Goal: Check status: Check status

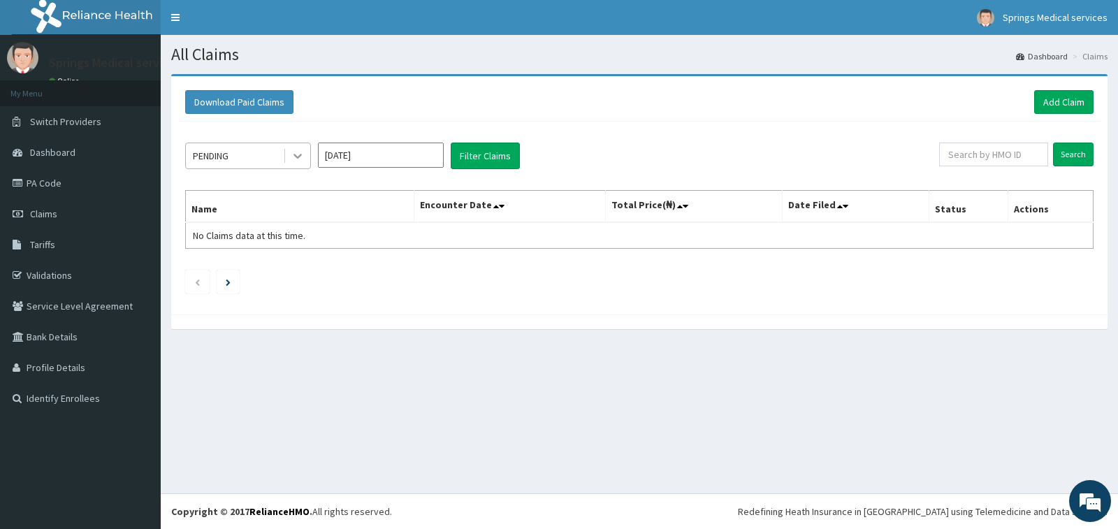
click at [289, 160] on div at bounding box center [297, 155] width 25 height 25
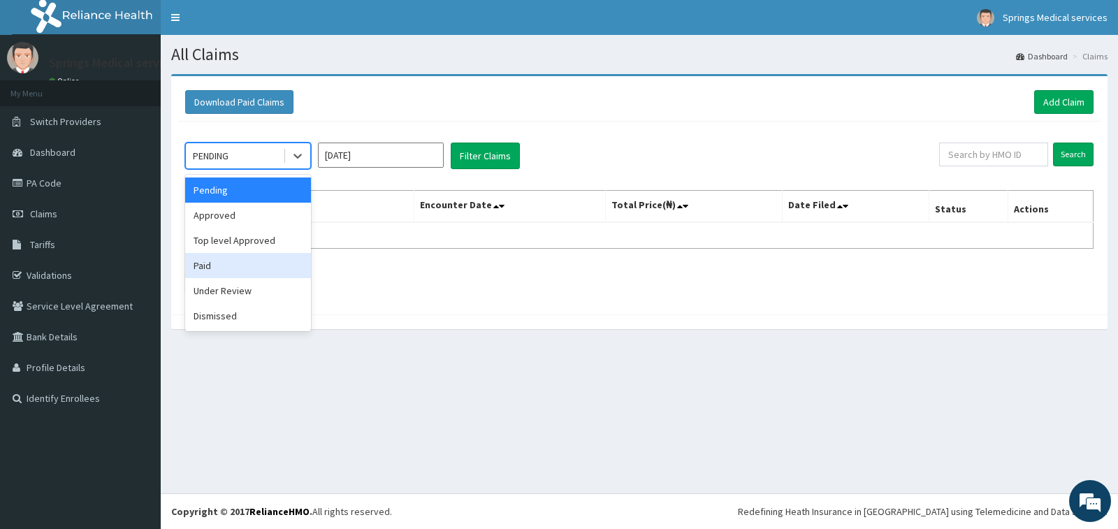
click at [211, 271] on div "Paid" at bounding box center [248, 265] width 126 height 25
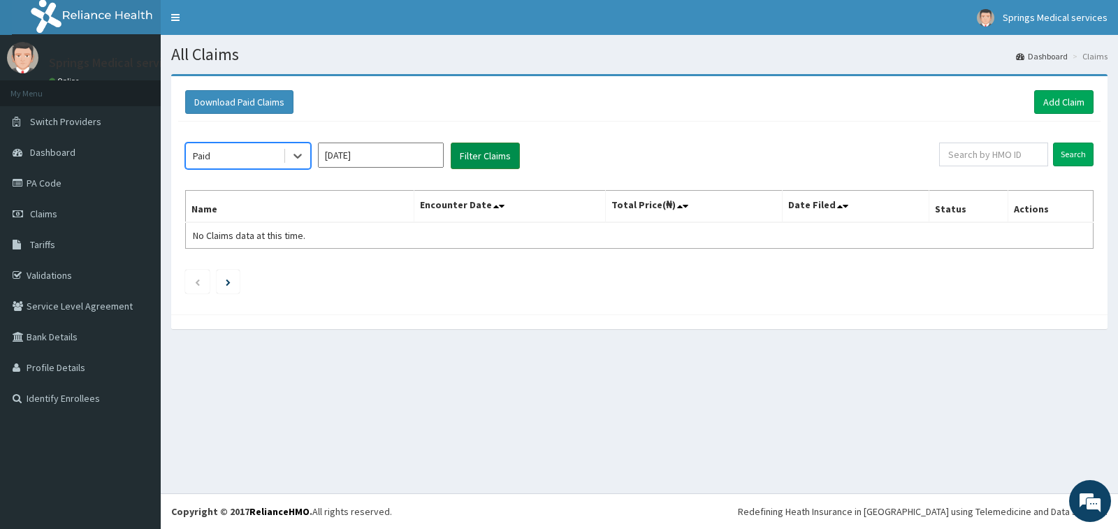
click at [486, 156] on button "Filter Claims" at bounding box center [485, 156] width 69 height 27
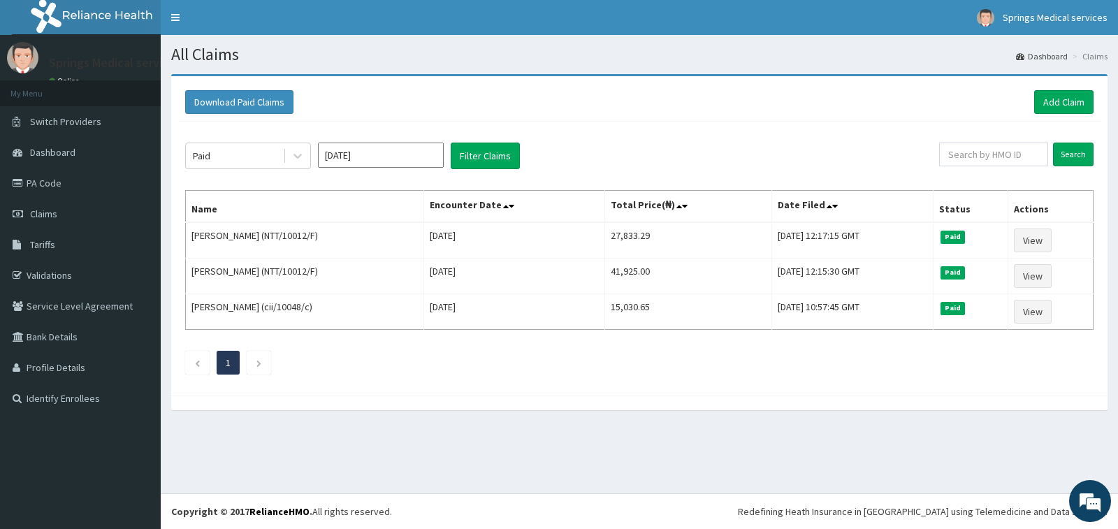
click at [373, 161] on input "[DATE]" at bounding box center [381, 155] width 126 height 25
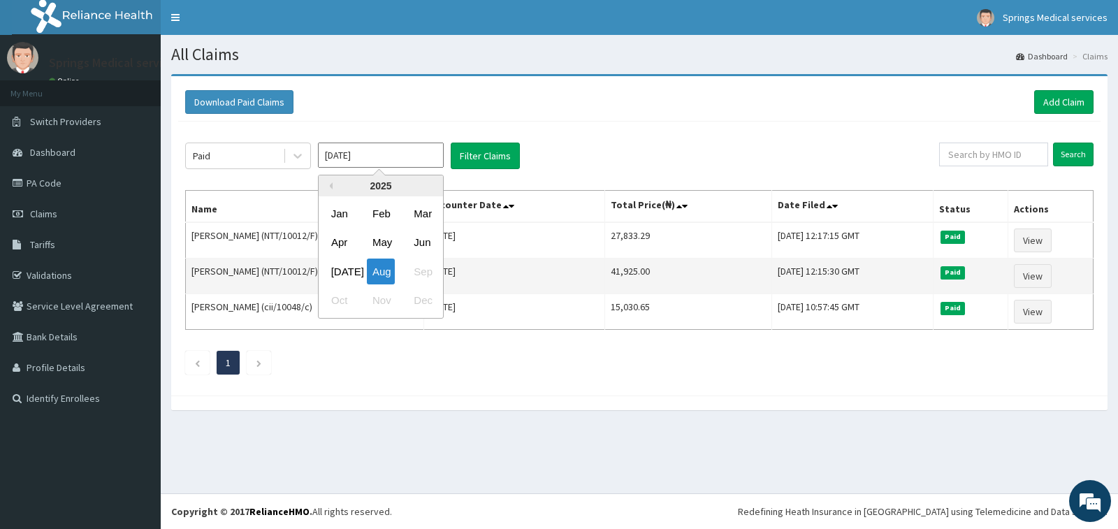
click at [347, 269] on div "[DATE]" at bounding box center [340, 272] width 28 height 26
type input "[DATE]"
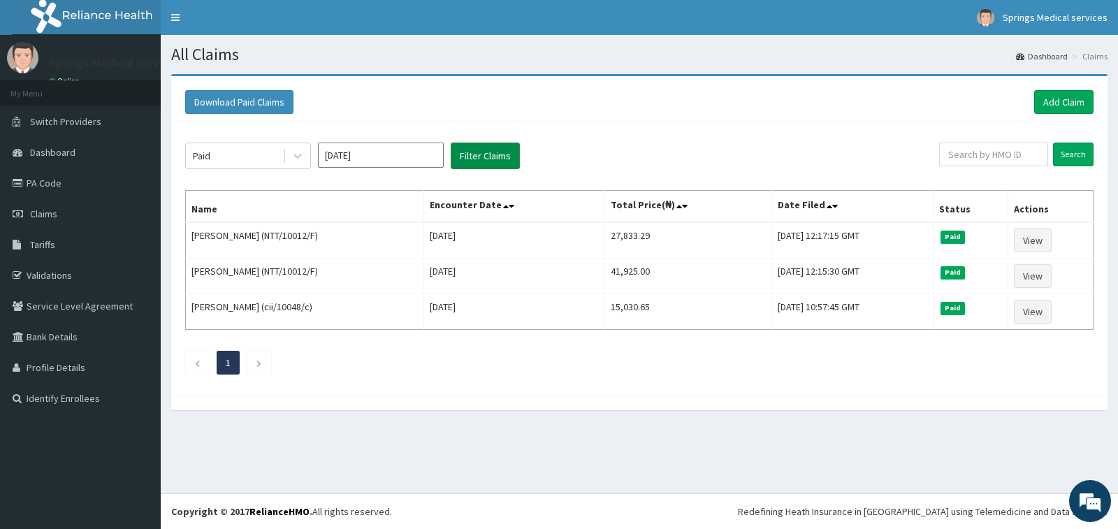
click at [490, 161] on button "Filter Claims" at bounding box center [485, 156] width 69 height 27
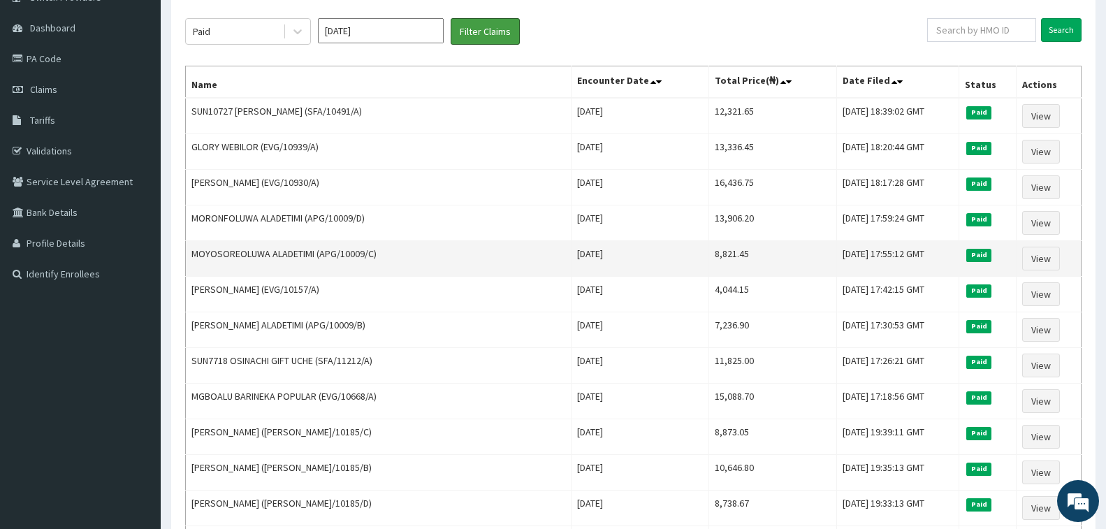
scroll to position [140, 0]
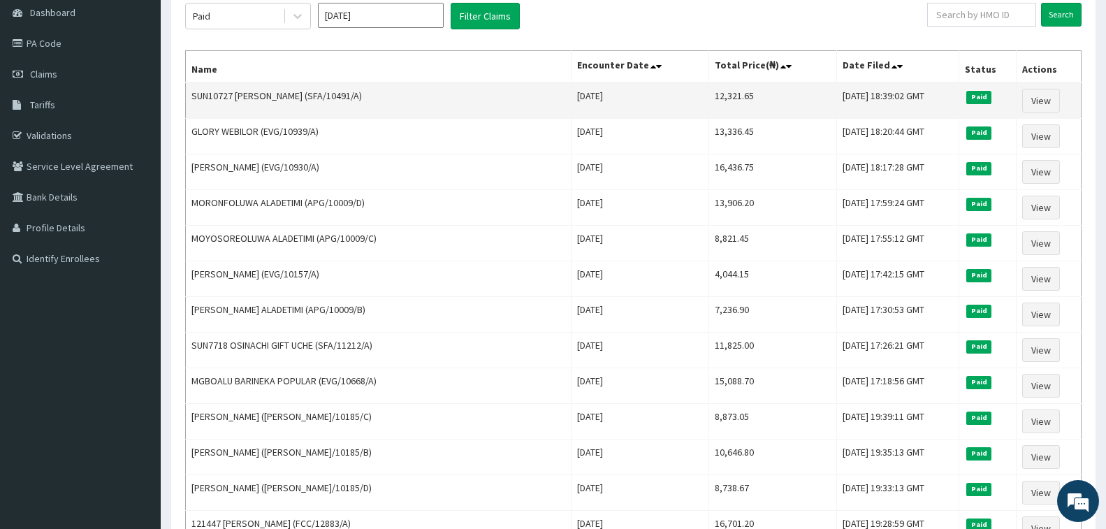
drag, startPoint x: 500, startPoint y: 94, endPoint x: 558, endPoint y: 94, distance: 58.7
click at [572, 94] on td "[DATE]" at bounding box center [641, 100] width 138 height 36
drag, startPoint x: 558, startPoint y: 94, endPoint x: 628, endPoint y: 94, distance: 69.9
click at [628, 94] on td "[DATE]" at bounding box center [641, 100] width 138 height 36
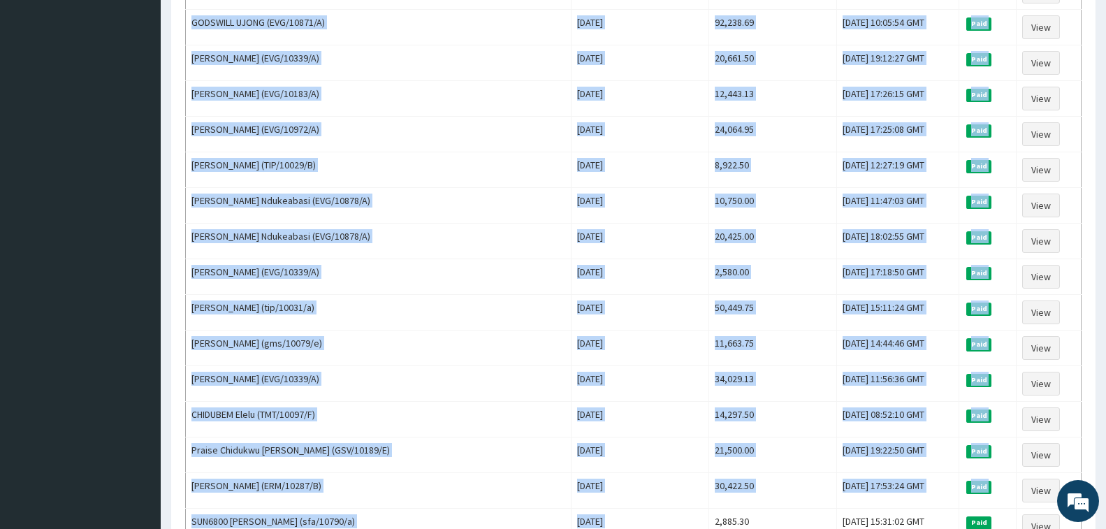
scroll to position [1617, 0]
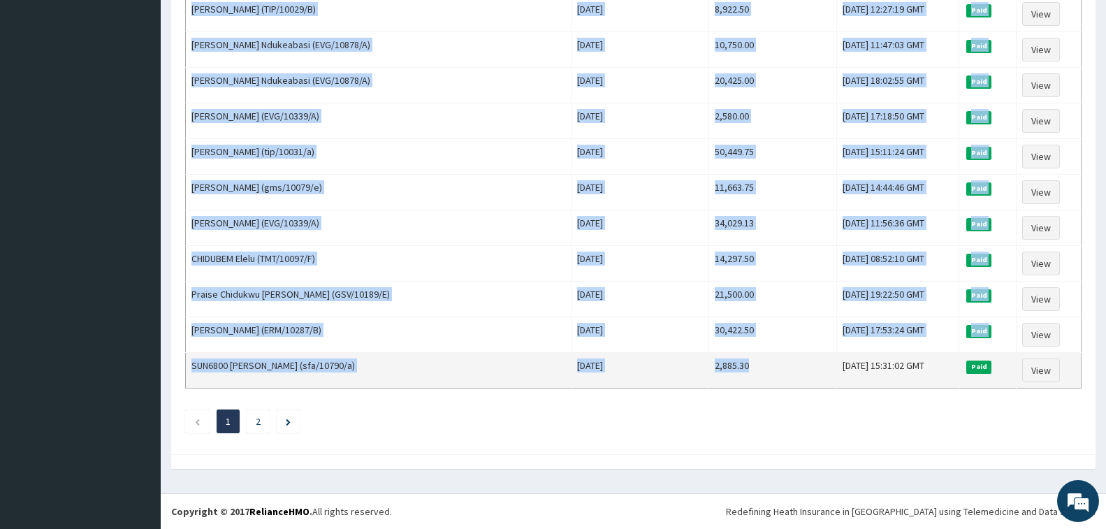
drag, startPoint x: 639, startPoint y: 96, endPoint x: 698, endPoint y: 360, distance: 270.8
copy tbody "12,321.65 Sat, 02 Aug 2025 18:39:02 GMT Paid View GLORY WEBILOR (EVG/10939/A) T…"
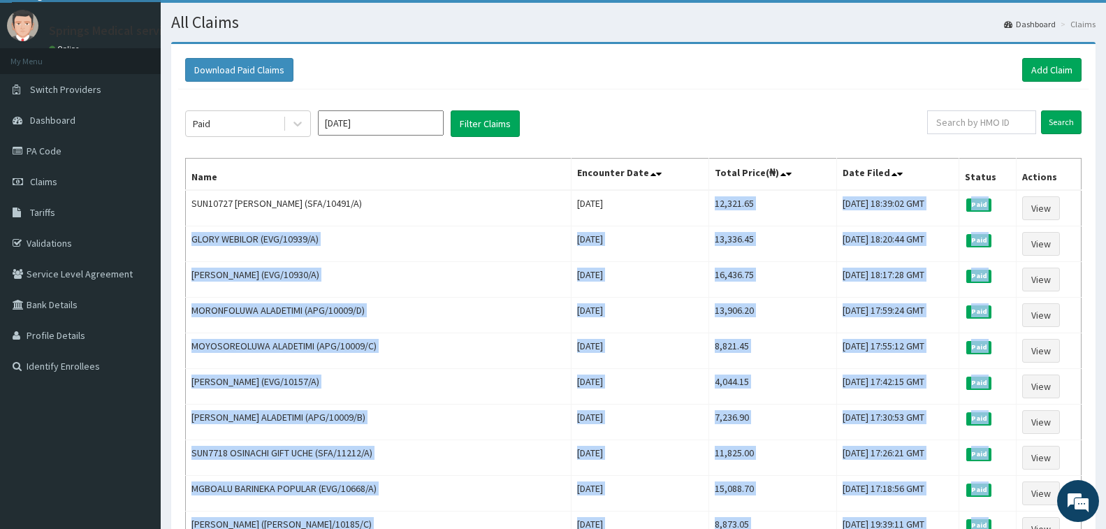
scroll to position [9, 0]
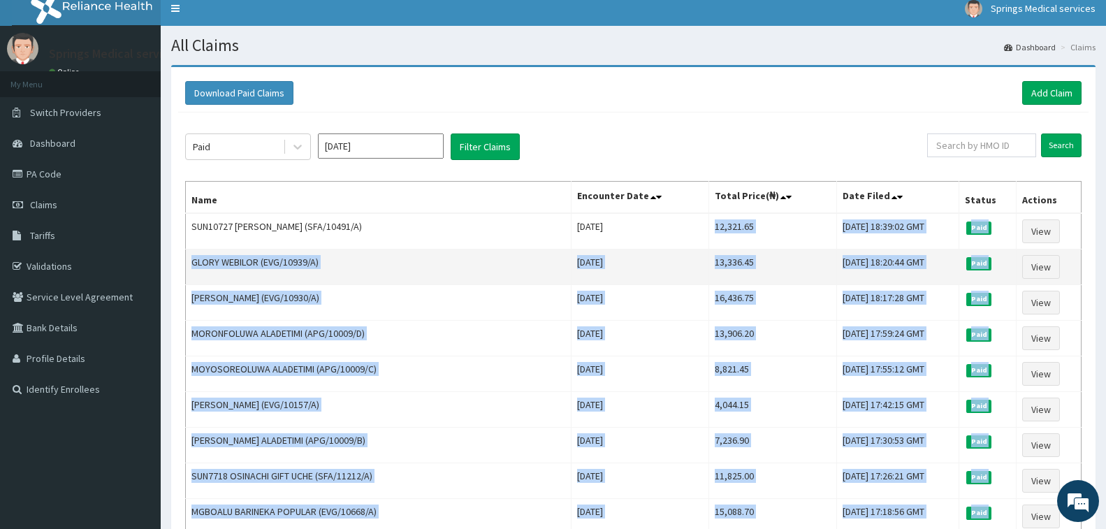
click at [717, 266] on td "13,336.45" at bounding box center [772, 268] width 127 height 36
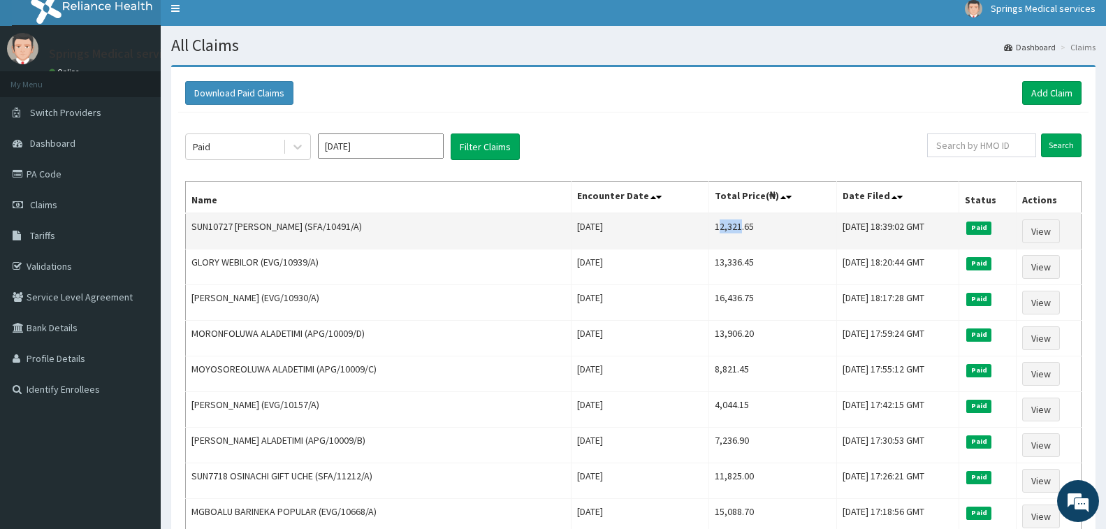
drag, startPoint x: 644, startPoint y: 222, endPoint x: 668, endPoint y: 222, distance: 23.1
click at [709, 222] on td "12,321.65" at bounding box center [772, 231] width 127 height 36
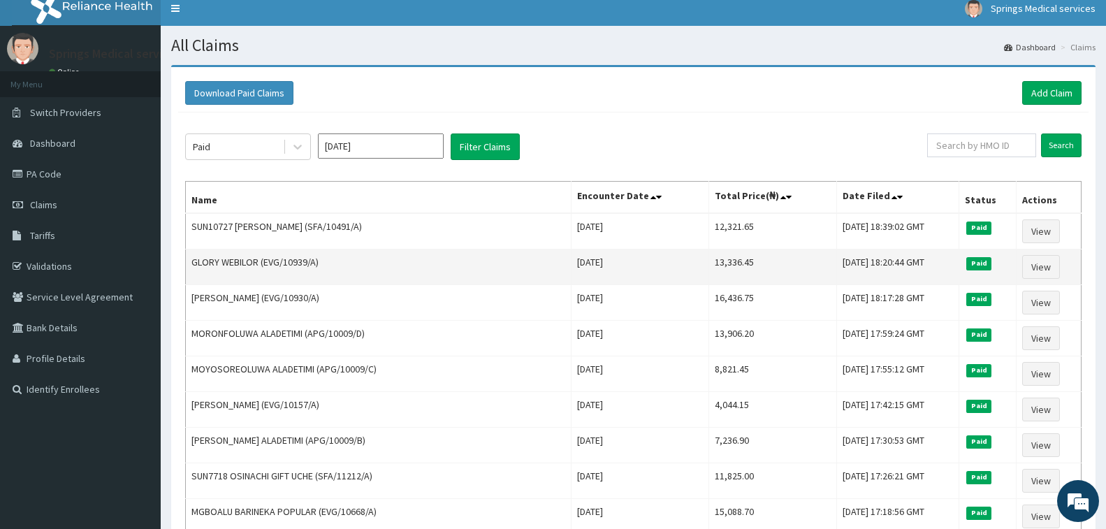
click at [709, 254] on td "13,336.45" at bounding box center [772, 268] width 127 height 36
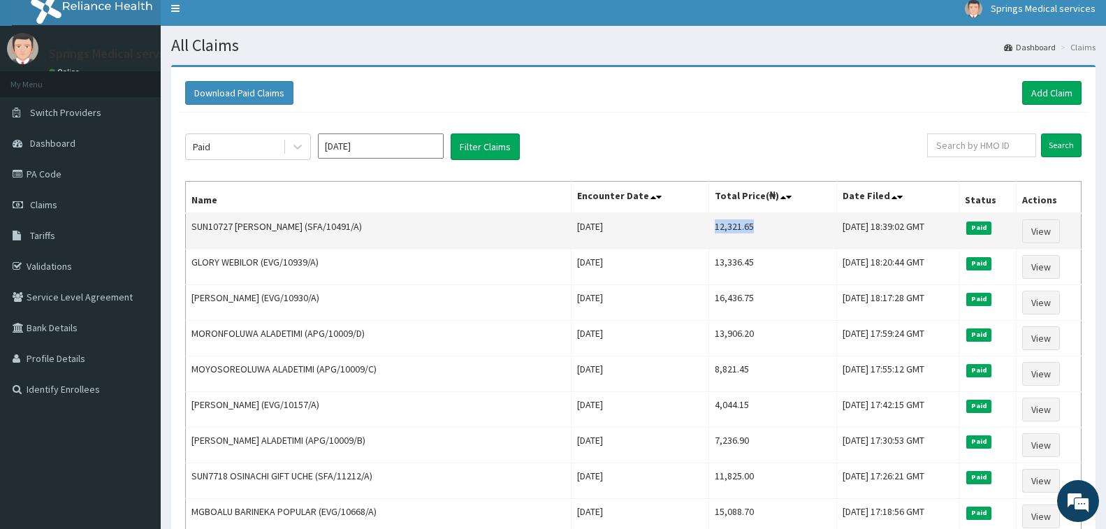
drag, startPoint x: 642, startPoint y: 228, endPoint x: 686, endPoint y: 228, distance: 44.7
click at [709, 228] on td "12,321.65" at bounding box center [772, 231] width 127 height 36
copy td "12,321.65"
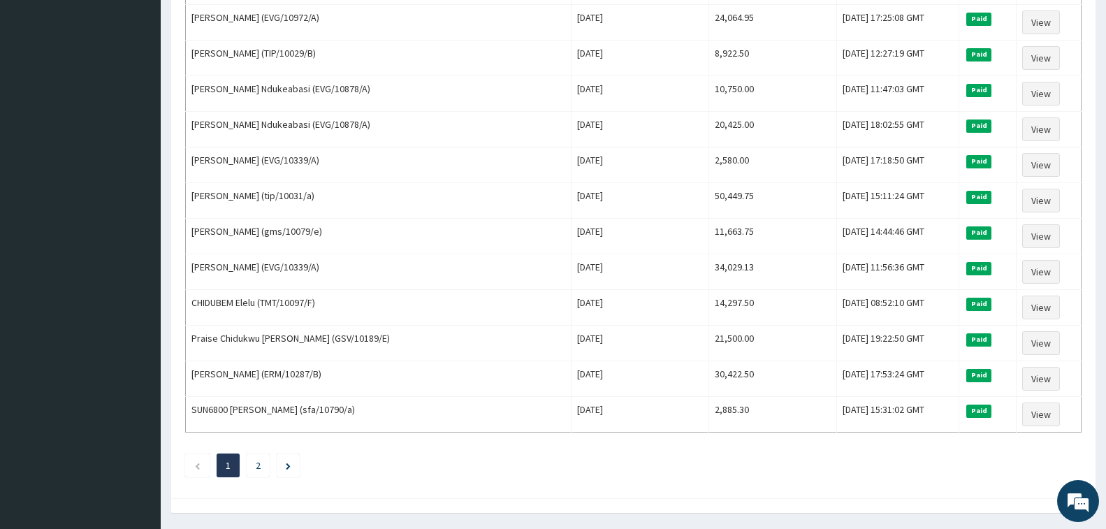
scroll to position [1617, 0]
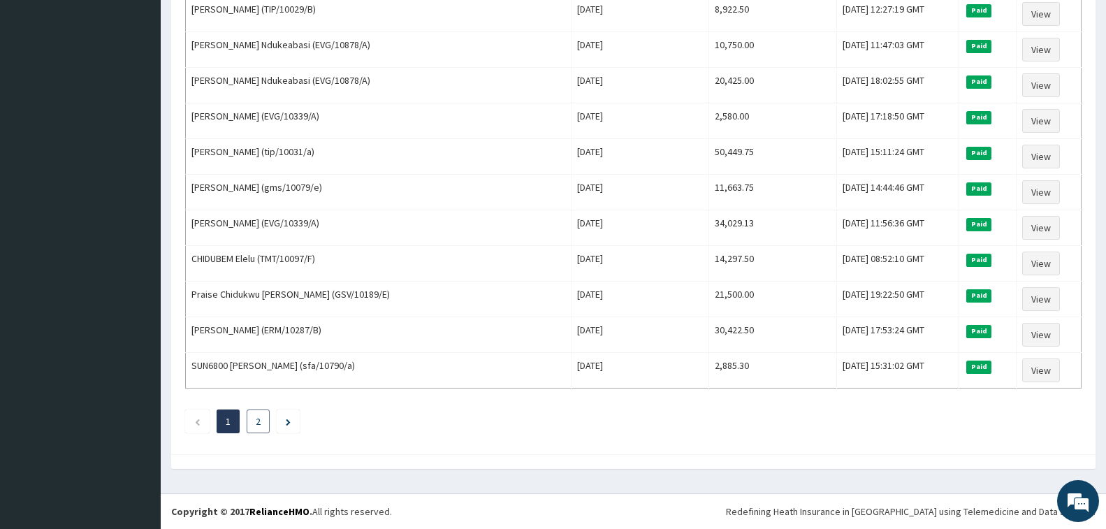
click at [254, 421] on li "2" at bounding box center [258, 422] width 23 height 24
click at [260, 424] on link "2" at bounding box center [258, 421] width 5 height 13
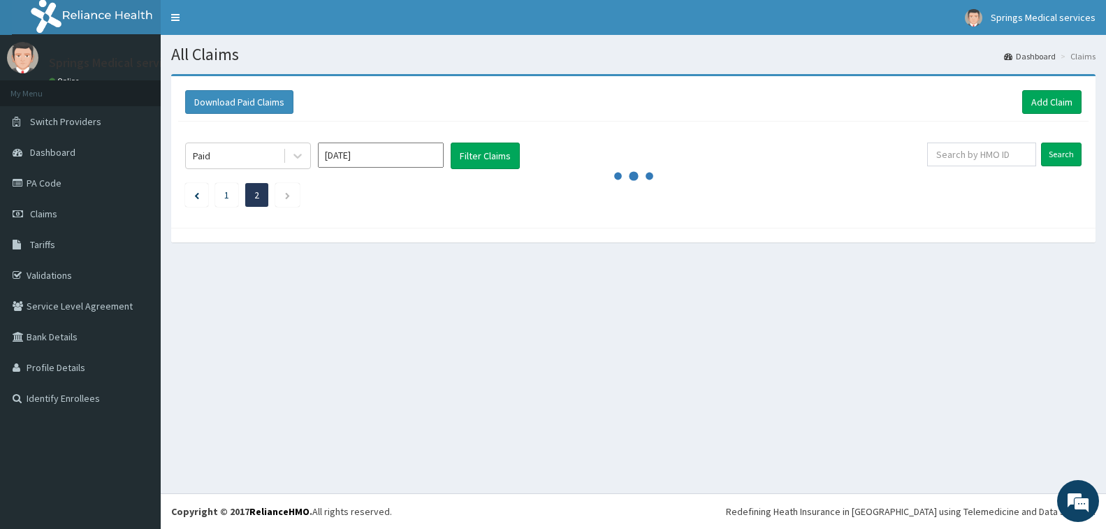
scroll to position [0, 0]
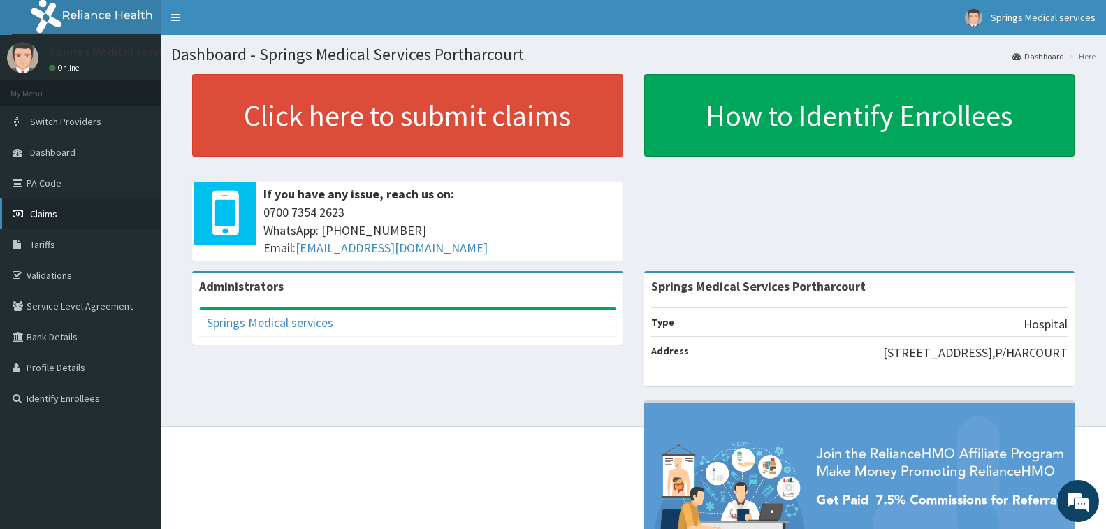
click at [61, 211] on link "Claims" at bounding box center [80, 214] width 161 height 31
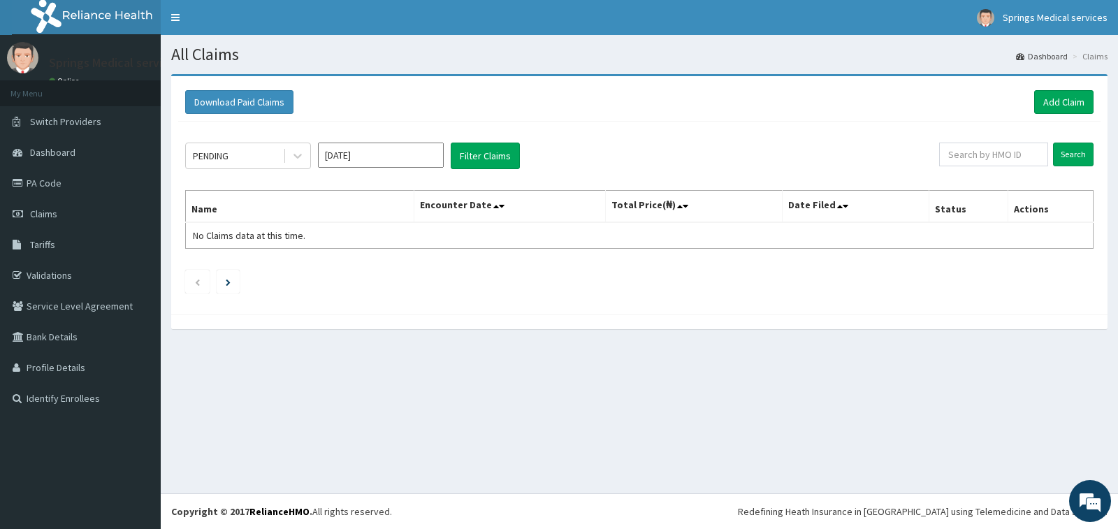
click at [370, 168] on input "[DATE]" at bounding box center [381, 155] width 126 height 25
click at [373, 157] on input "[DATE]" at bounding box center [381, 155] width 126 height 25
click at [342, 271] on div "[DATE]" at bounding box center [340, 272] width 28 height 26
type input "[DATE]"
click at [261, 164] on div "PENDING" at bounding box center [234, 156] width 97 height 22
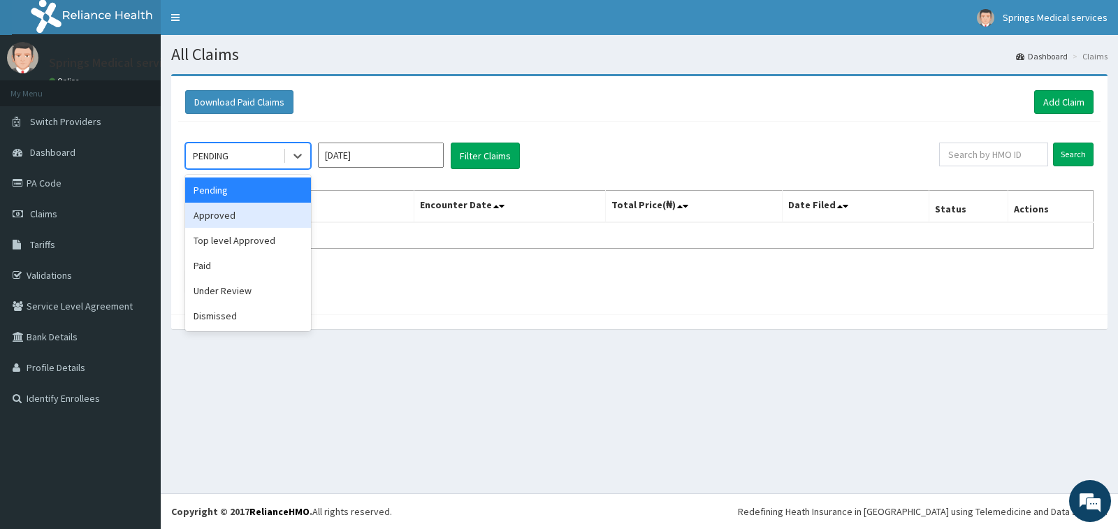
click at [243, 212] on div "Approved" at bounding box center [248, 215] width 126 height 25
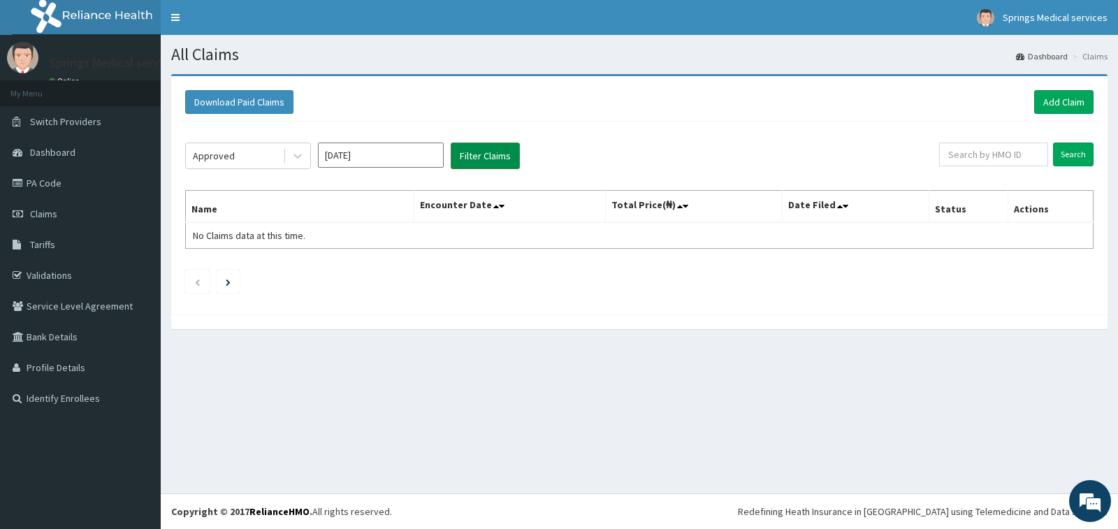
click at [484, 160] on button "Filter Claims" at bounding box center [485, 156] width 69 height 27
click at [479, 155] on button "Filter Claims" at bounding box center [485, 156] width 69 height 27
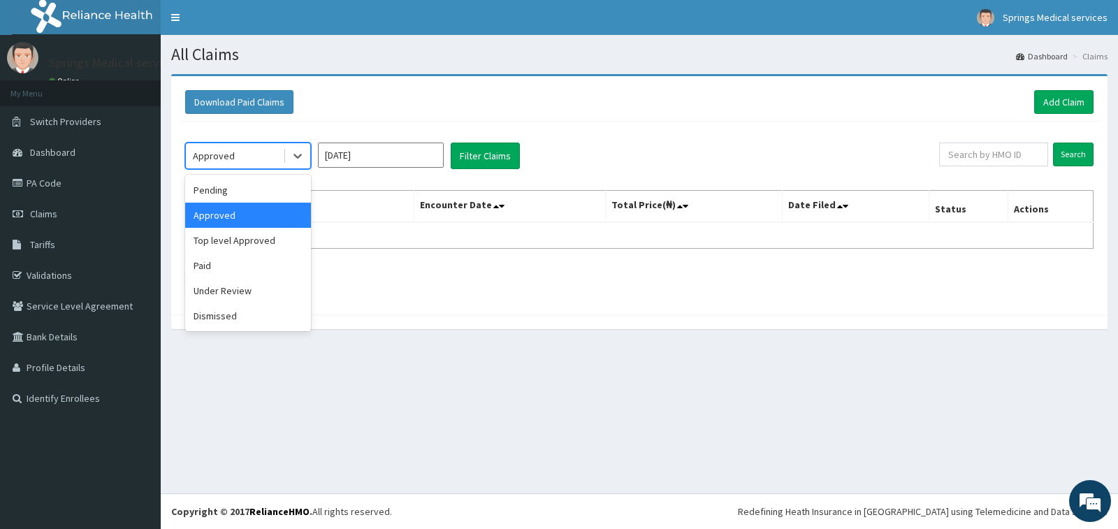
click at [266, 156] on div "Approved" at bounding box center [234, 156] width 97 height 22
click at [199, 268] on div "Paid" at bounding box center [248, 265] width 126 height 25
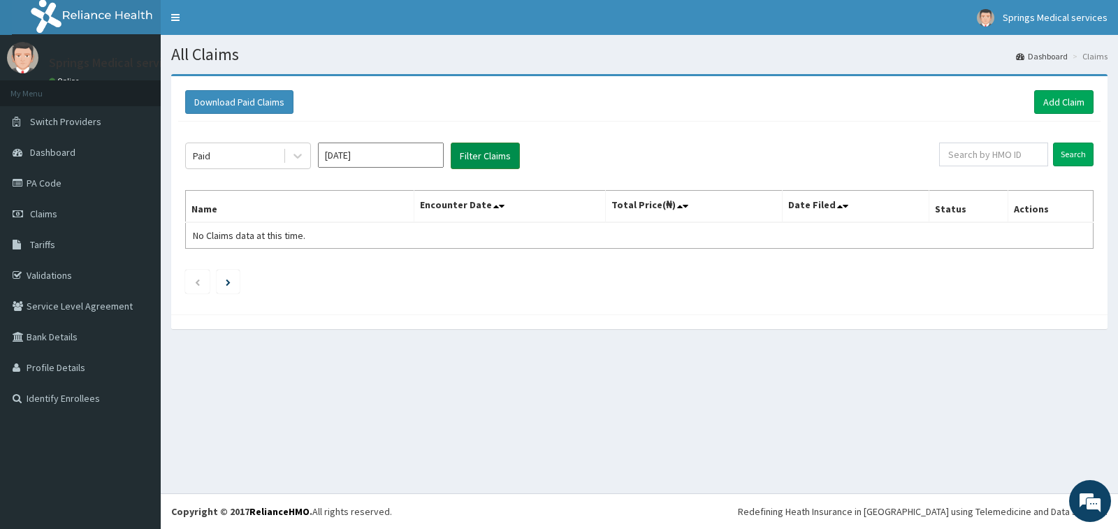
click at [463, 154] on button "Filter Claims" at bounding box center [485, 156] width 69 height 27
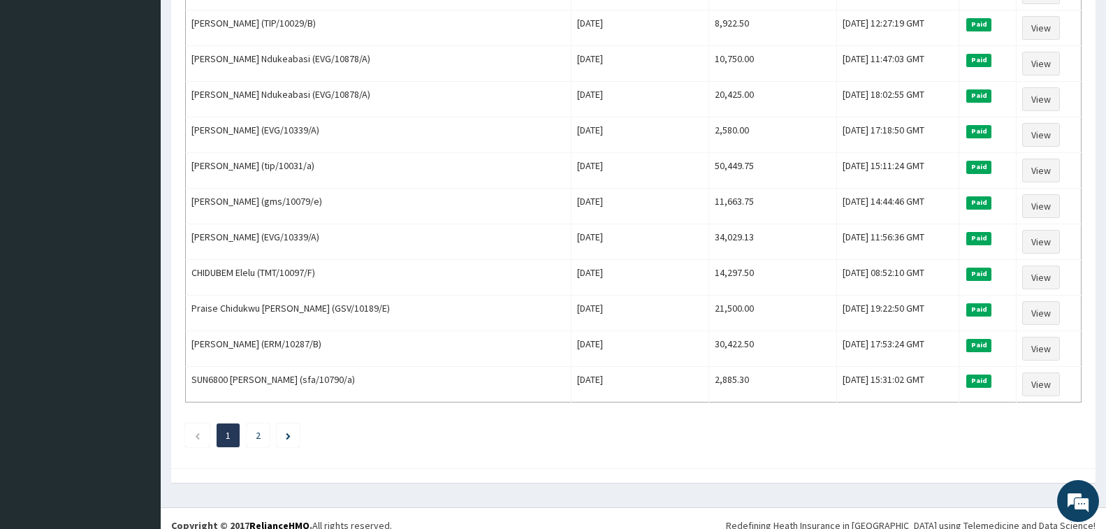
scroll to position [1617, 0]
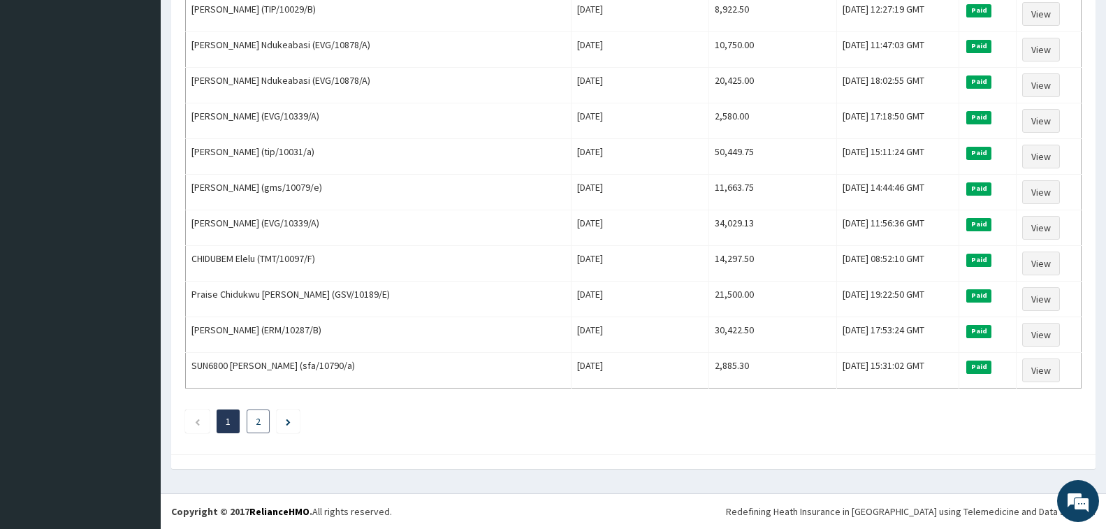
click at [259, 428] on li "2" at bounding box center [258, 422] width 23 height 24
click at [262, 424] on li "2" at bounding box center [258, 422] width 23 height 24
click at [258, 420] on link "2" at bounding box center [258, 421] width 5 height 13
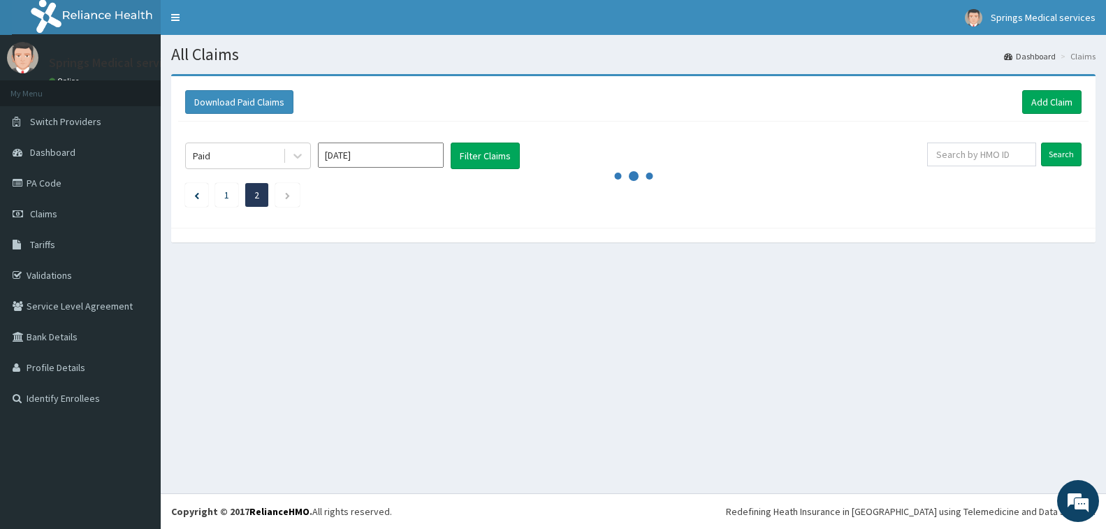
scroll to position [0, 0]
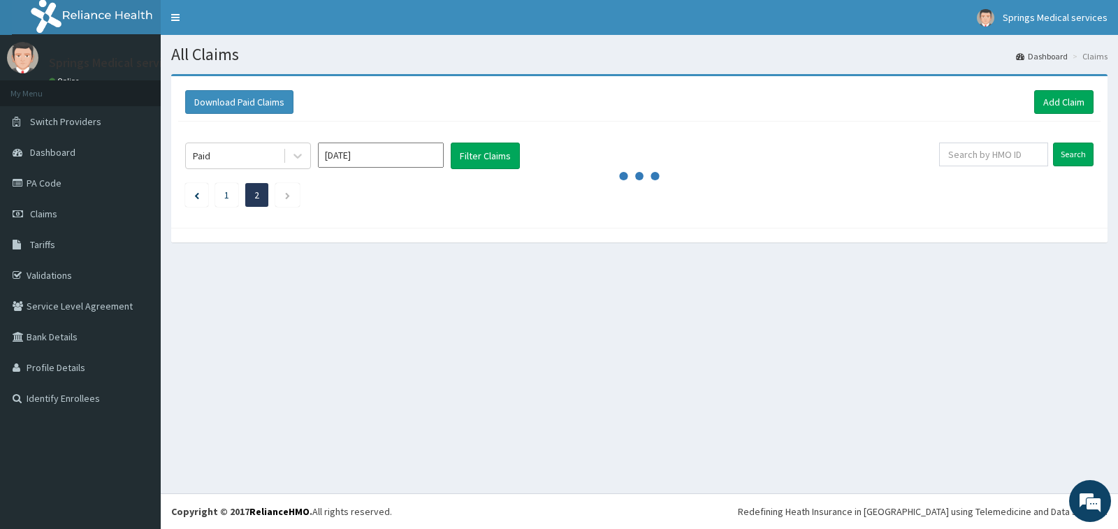
click at [258, 420] on div "All Claims Dashboard Claims Download Paid Claims Add Claim × Note you can only …" at bounding box center [640, 264] width 958 height 459
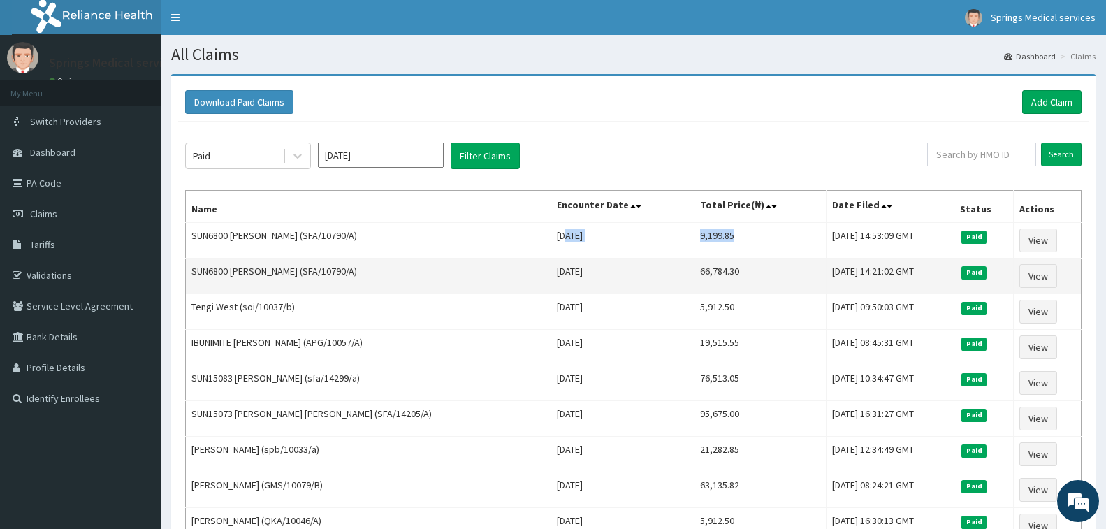
drag, startPoint x: 521, startPoint y: 233, endPoint x: 707, endPoint y: 275, distance: 190.8
click at [707, 257] on tr "SUN6800 SARAH SORBARIKOR AABE (SFA/10790/A) Sun Jul 20 2025 9,199.85 Sun, 20 Ju…" at bounding box center [634, 240] width 896 height 36
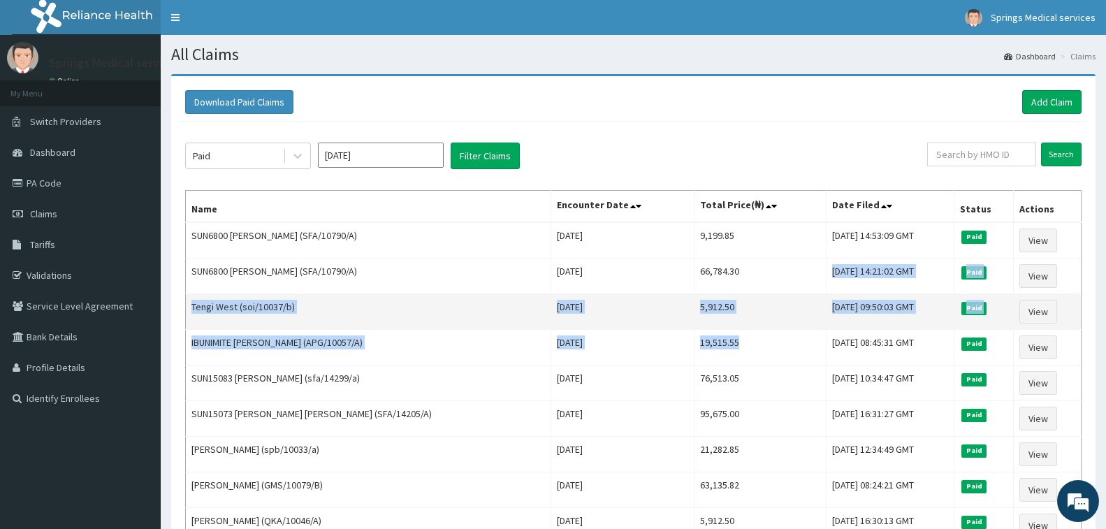
drag, startPoint x: 707, startPoint y: 275, endPoint x: 596, endPoint y: 307, distance: 116.2
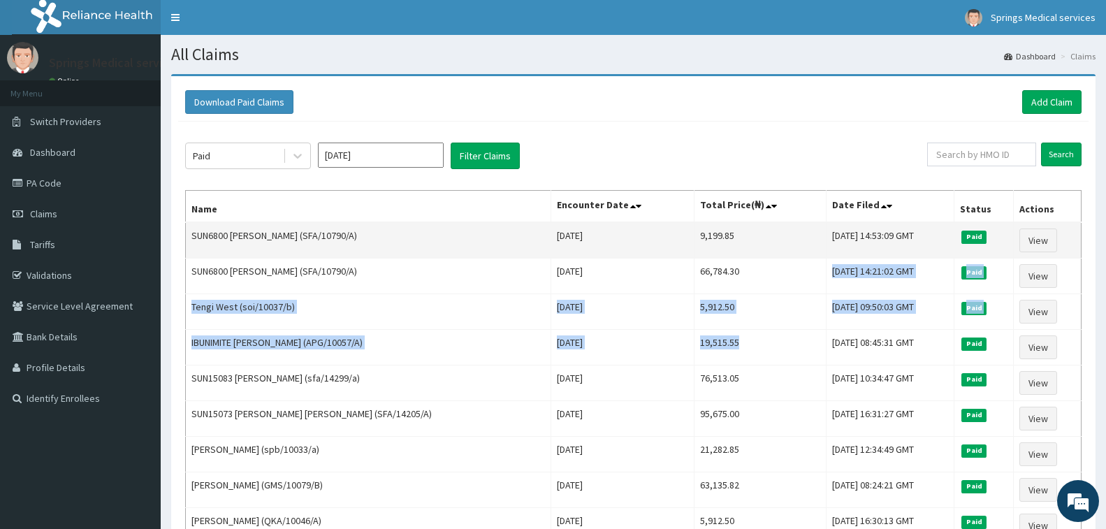
drag, startPoint x: 581, startPoint y: 216, endPoint x: 568, endPoint y: 233, distance: 21.5
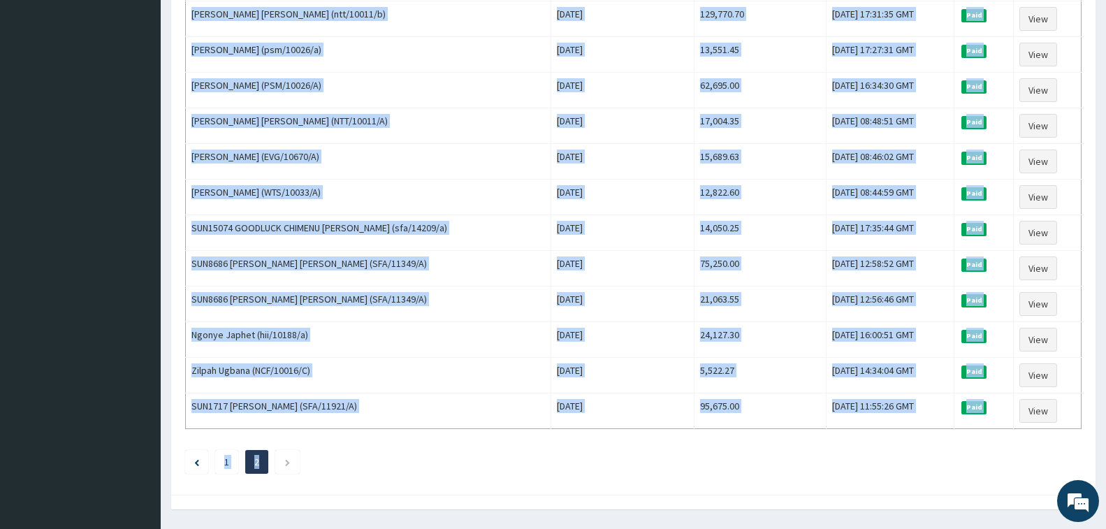
scroll to position [1260, 0]
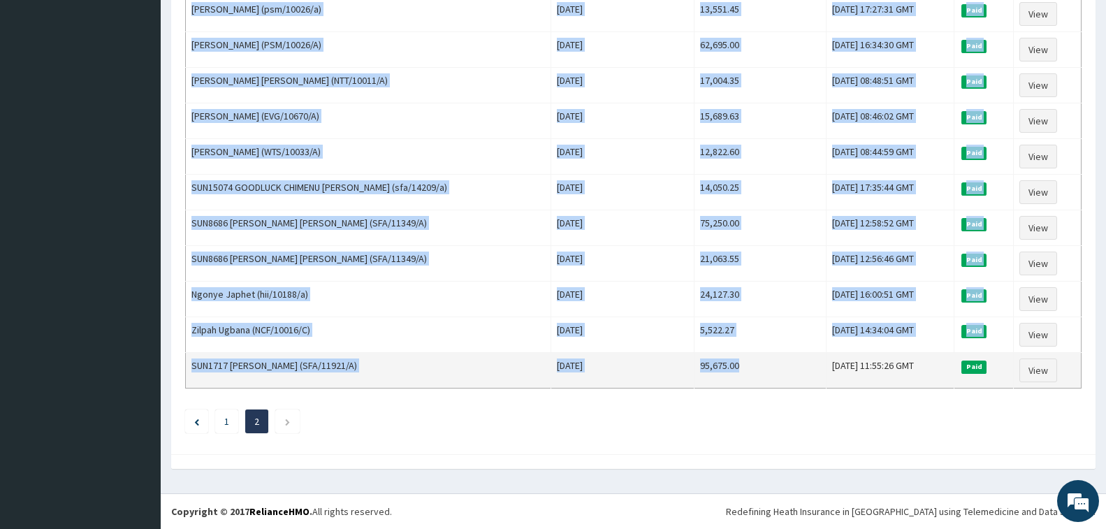
drag, startPoint x: 511, startPoint y: 240, endPoint x: 691, endPoint y: 373, distance: 223.8
copy tbody "Sun Jul 20 2025 9,199.85 Sun, 20 Jul 2025 14:53:09 GMT Paid View SUN6800 SARAH …"
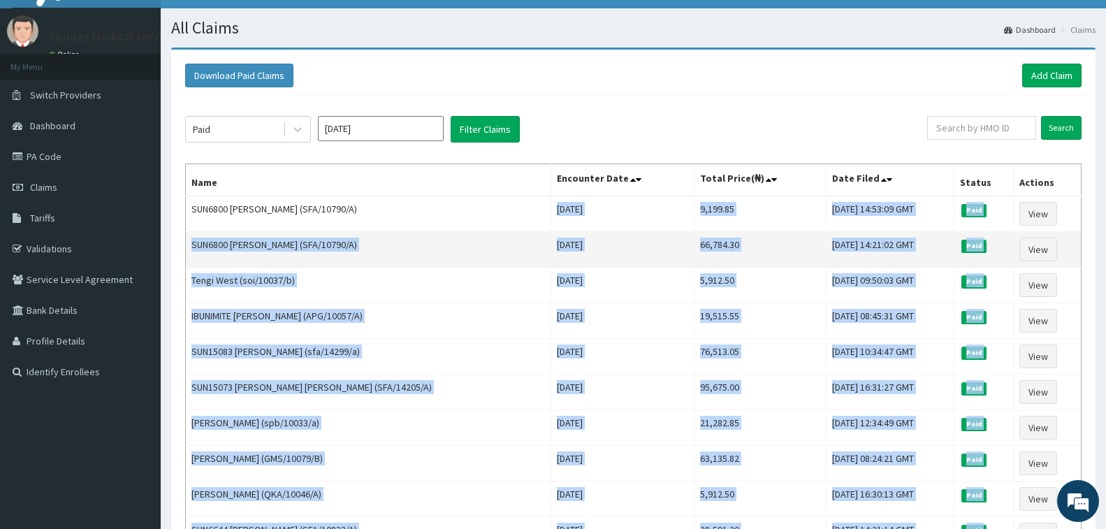
scroll to position [2, 0]
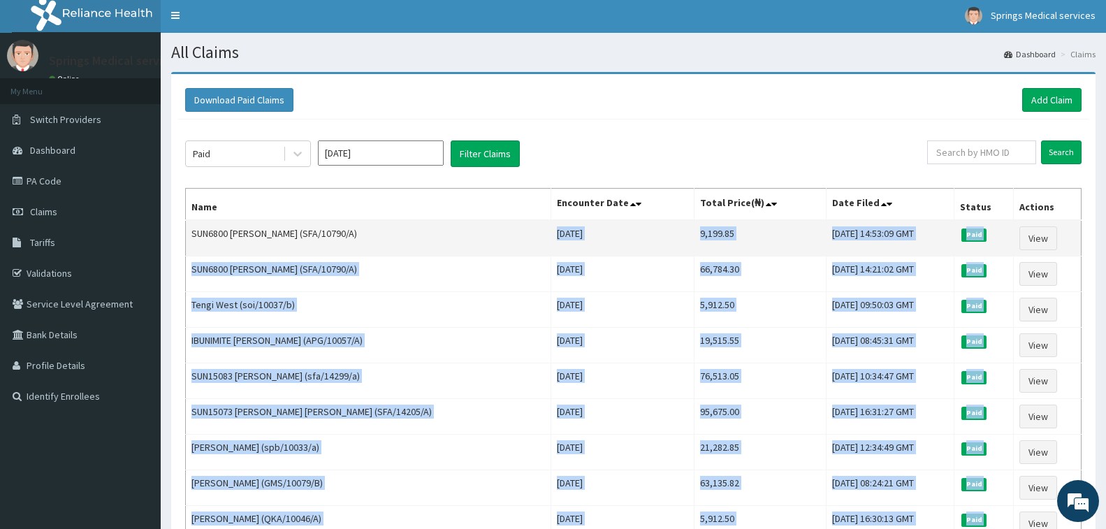
click at [724, 255] on td "9,199.85" at bounding box center [760, 238] width 133 height 36
drag, startPoint x: 647, startPoint y: 247, endPoint x: 640, endPoint y: 253, distance: 9.0
click at [694, 248] on td "9,199.85" at bounding box center [760, 238] width 133 height 36
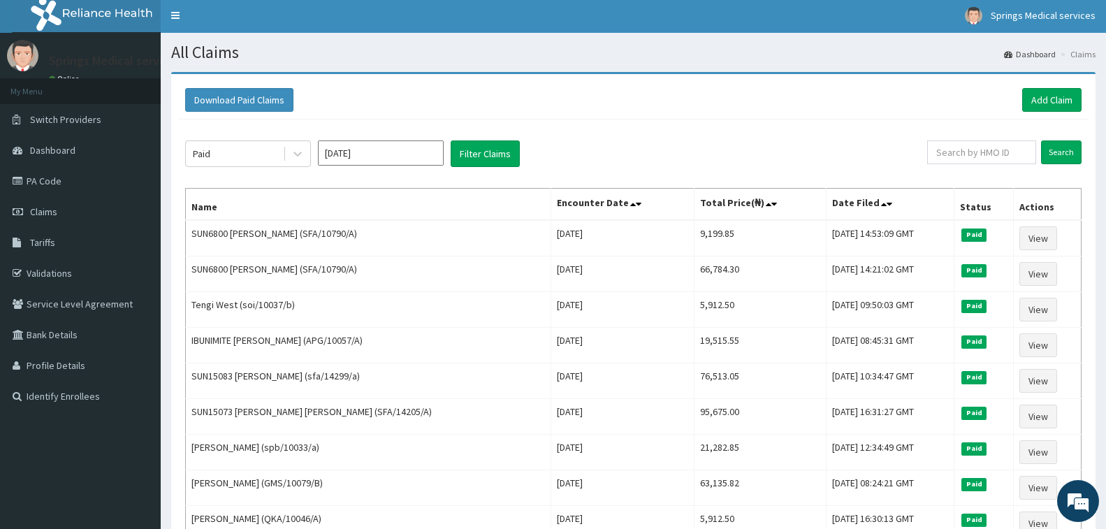
drag, startPoint x: 633, startPoint y: 127, endPoint x: 630, endPoint y: 134, distance: 7.8
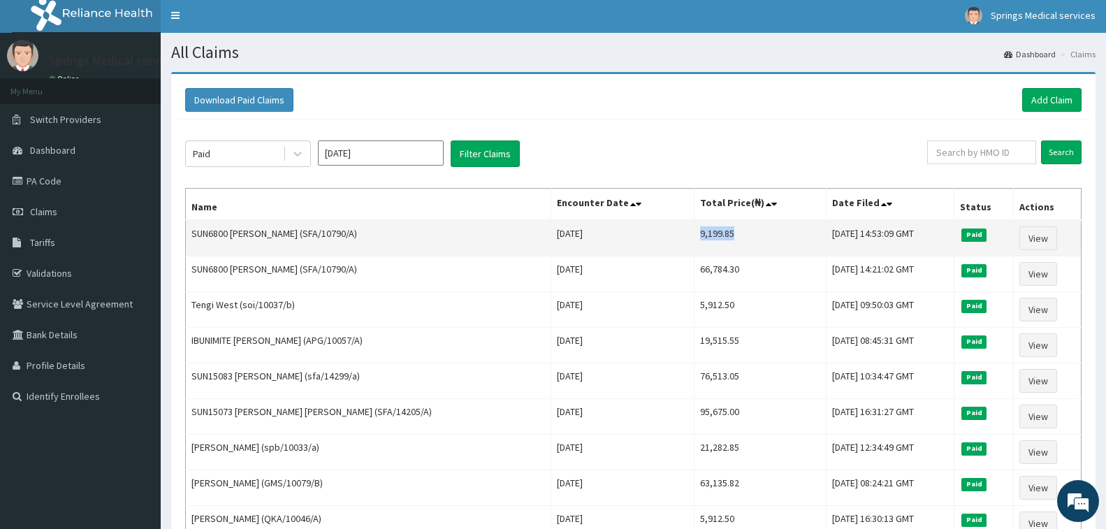
drag, startPoint x: 643, startPoint y: 232, endPoint x: 682, endPoint y: 232, distance: 39.1
click at [694, 232] on td "9,199.85" at bounding box center [760, 238] width 133 height 36
copy td "9,199.85"
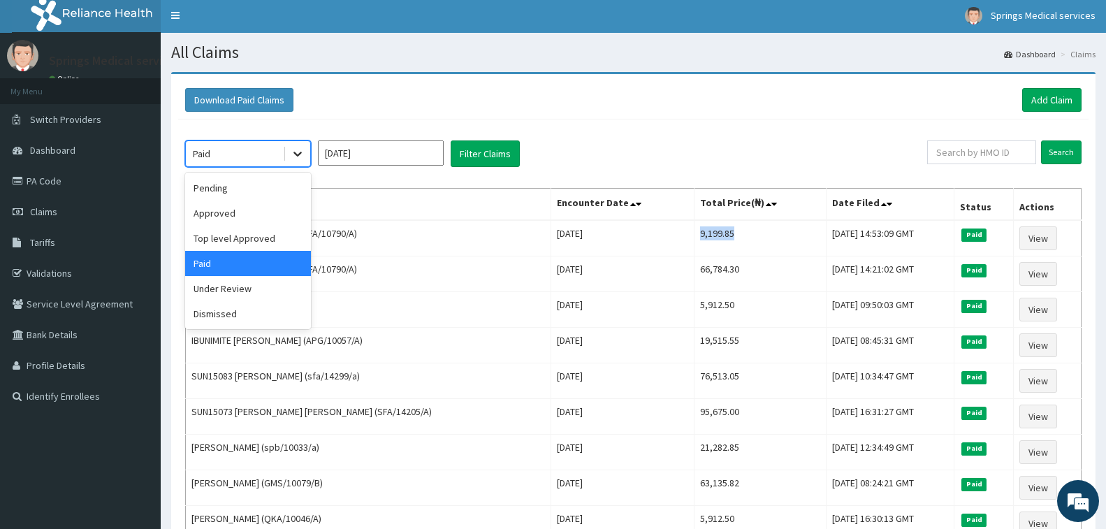
click at [296, 157] on icon at bounding box center [298, 154] width 14 height 14
click at [229, 185] on div "Pending" at bounding box center [248, 187] width 126 height 25
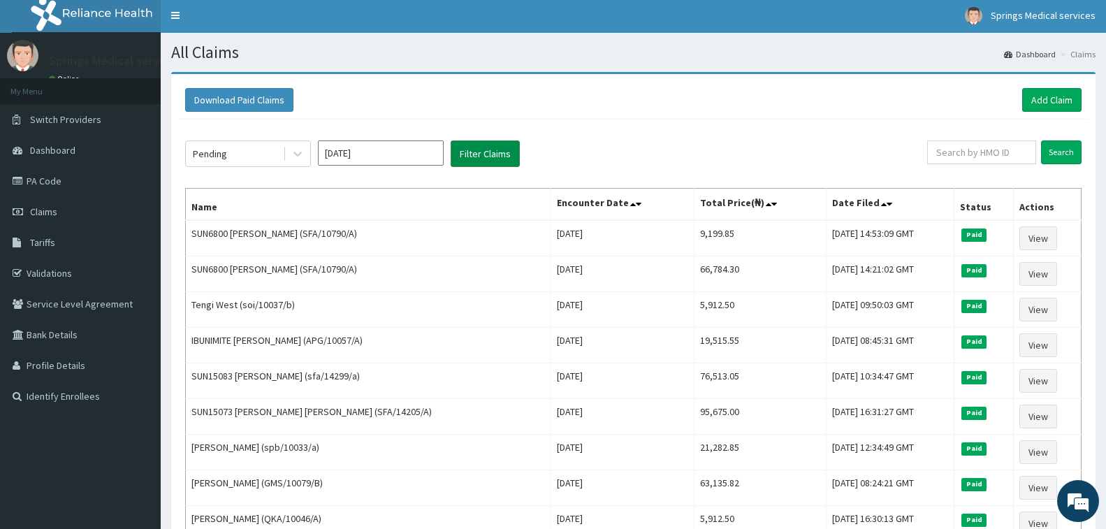
click at [494, 154] on button "Filter Claims" at bounding box center [485, 153] width 69 height 27
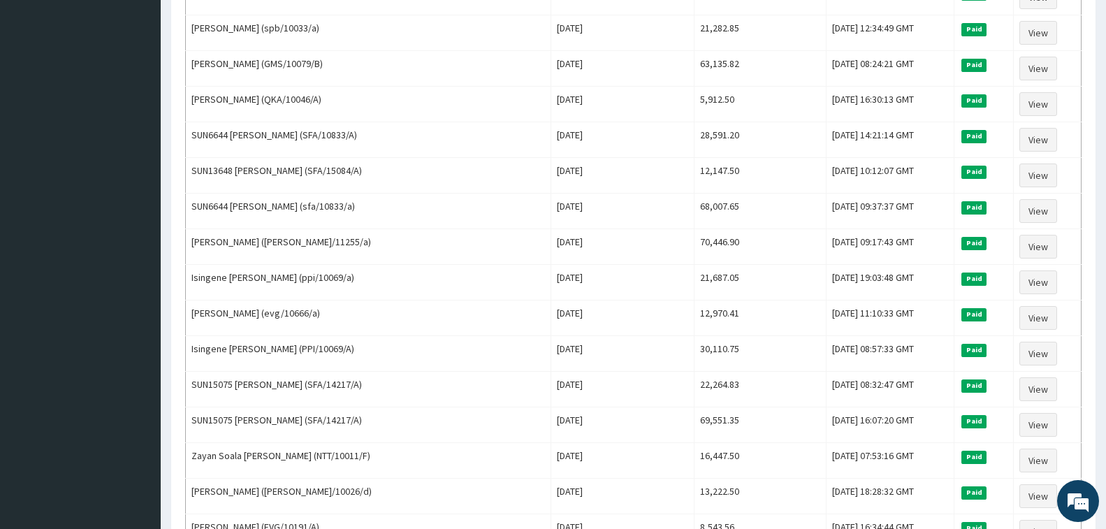
scroll to position [0, 0]
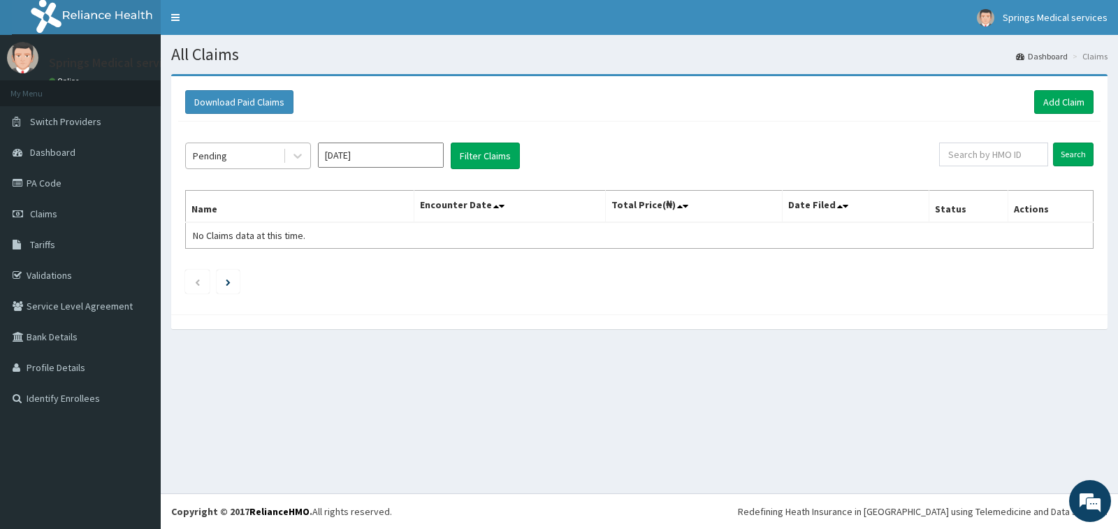
click at [275, 154] on div "Pending" at bounding box center [234, 156] width 97 height 22
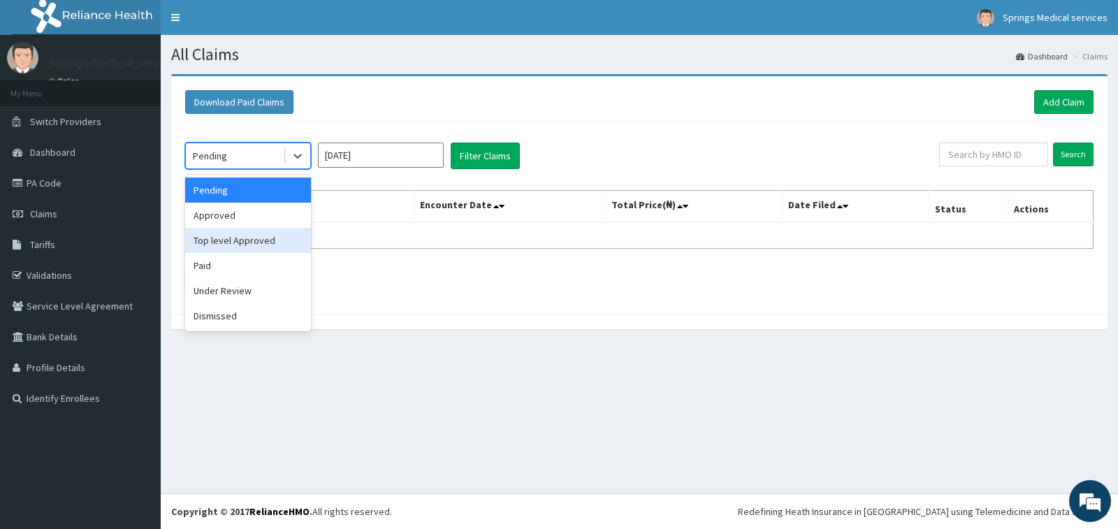
click at [232, 240] on div "Top level Approved" at bounding box center [248, 240] width 126 height 25
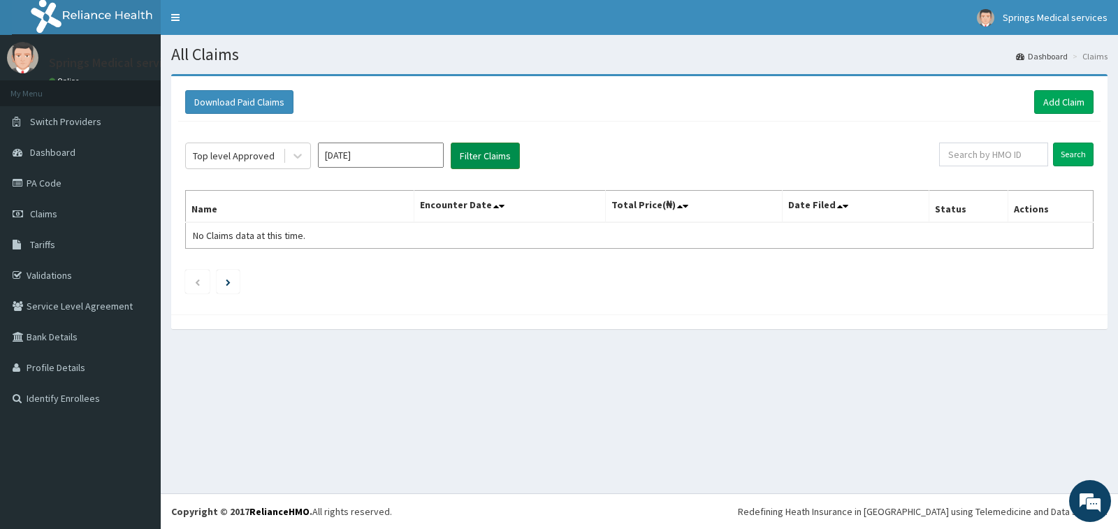
click at [478, 159] on button "Filter Claims" at bounding box center [485, 156] width 69 height 27
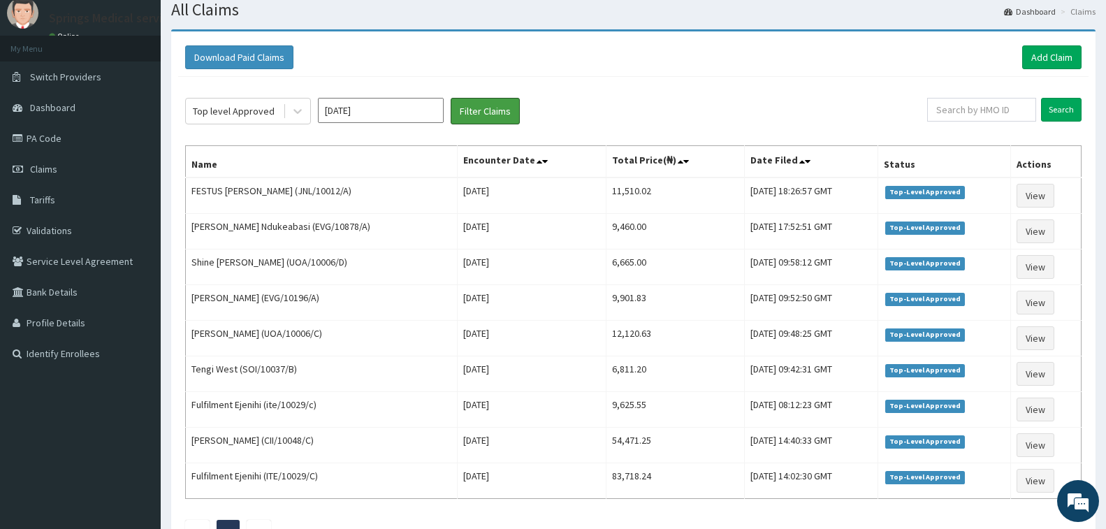
scroll to position [70, 0]
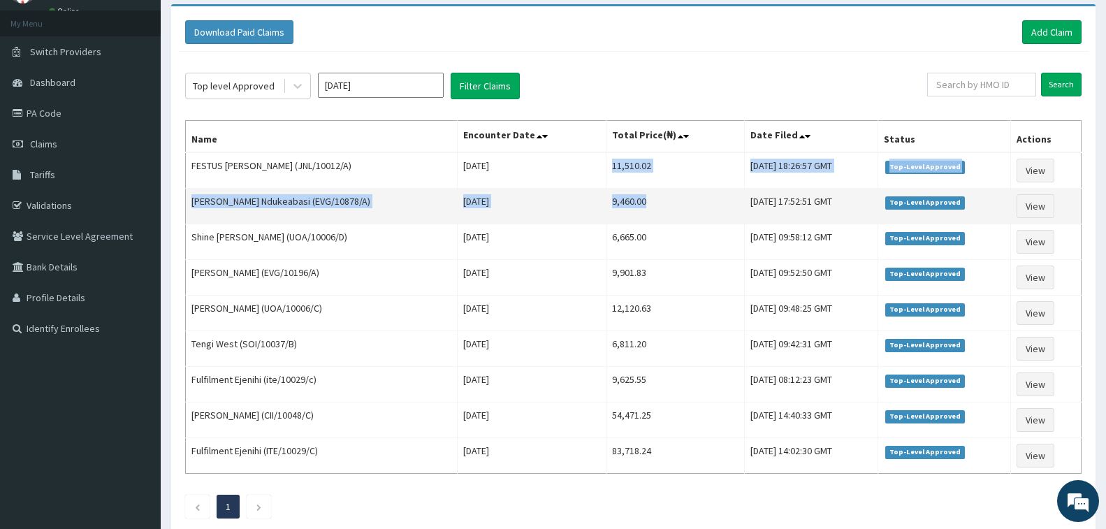
drag, startPoint x: 583, startPoint y: 165, endPoint x: 628, endPoint y: 208, distance: 62.3
click at [629, 205] on tbody "FESTUS WILLIAM PEPPLE (JNL/10012/A) Sun Jul 13 2025 11,510.02 Sat, 09 Aug 2025 …" at bounding box center [634, 313] width 896 height 322
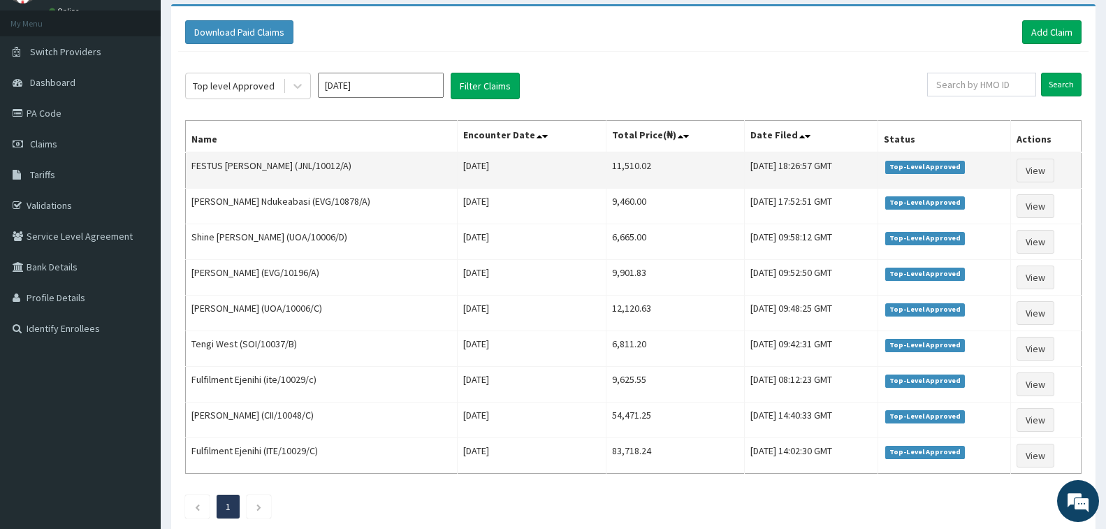
click at [516, 174] on td "Sun Jul 13 2025" at bounding box center [532, 170] width 150 height 36
drag, startPoint x: 582, startPoint y: 166, endPoint x: 609, endPoint y: 166, distance: 26.6
click at [607, 166] on td "11,510.02" at bounding box center [676, 170] width 138 height 36
drag, startPoint x: 609, startPoint y: 166, endPoint x: 625, endPoint y: 166, distance: 16.1
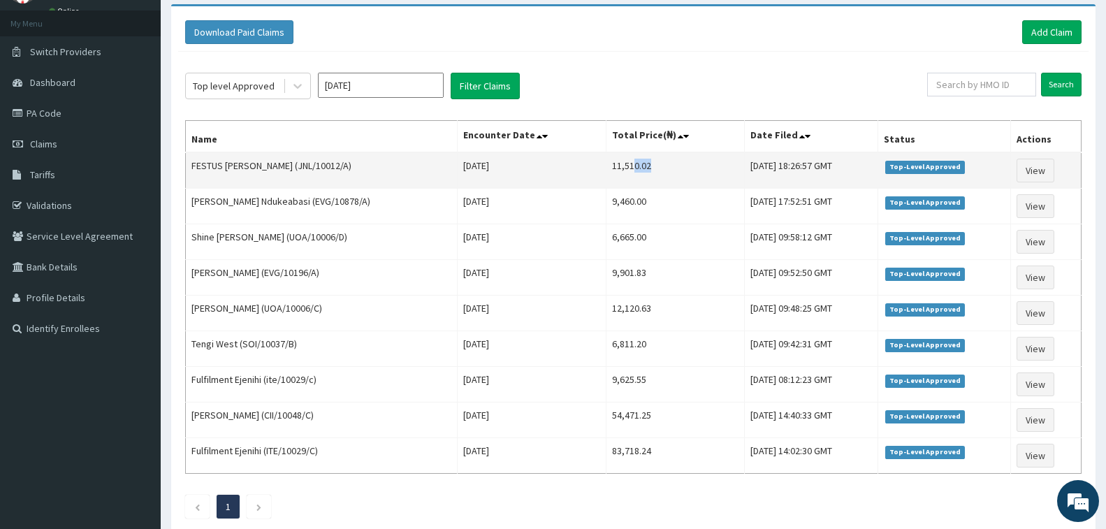
click at [625, 166] on td "11,510.02" at bounding box center [676, 170] width 138 height 36
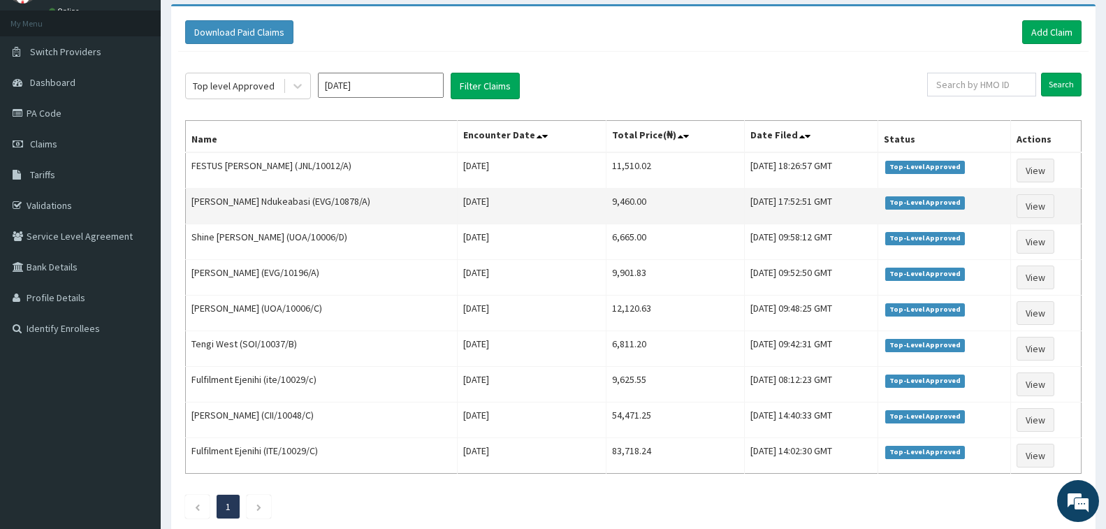
drag, startPoint x: 637, startPoint y: 252, endPoint x: 623, endPoint y: 220, distance: 35.1
click at [637, 252] on td "6,665.00" at bounding box center [676, 242] width 138 height 36
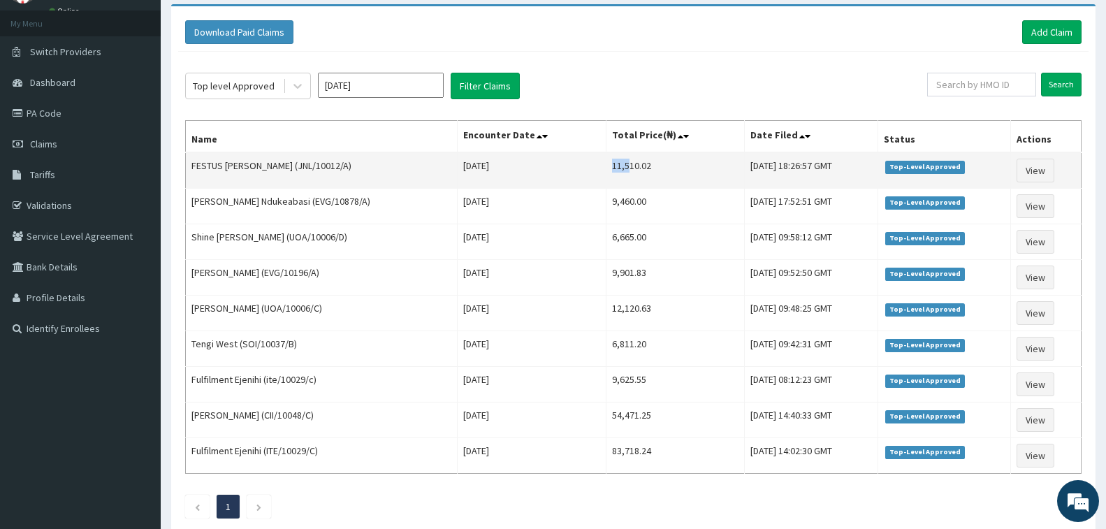
drag, startPoint x: 584, startPoint y: 167, endPoint x: 616, endPoint y: 167, distance: 32.9
click at [608, 167] on td "11,510.02" at bounding box center [676, 170] width 138 height 36
click at [612, 167] on td "11,510.02" at bounding box center [676, 170] width 138 height 36
drag, startPoint x: 616, startPoint y: 167, endPoint x: 626, endPoint y: 168, distance: 9.1
click at [625, 168] on td "11,510.02" at bounding box center [676, 170] width 138 height 36
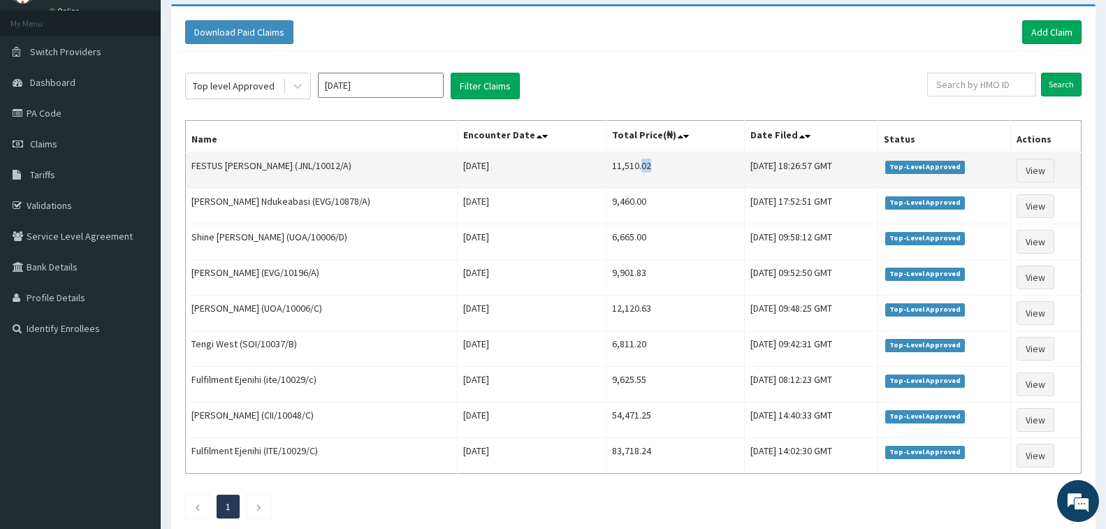
drag, startPoint x: 626, startPoint y: 168, endPoint x: 613, endPoint y: 168, distance: 12.6
click at [626, 168] on td "11,510.02" at bounding box center [676, 170] width 138 height 36
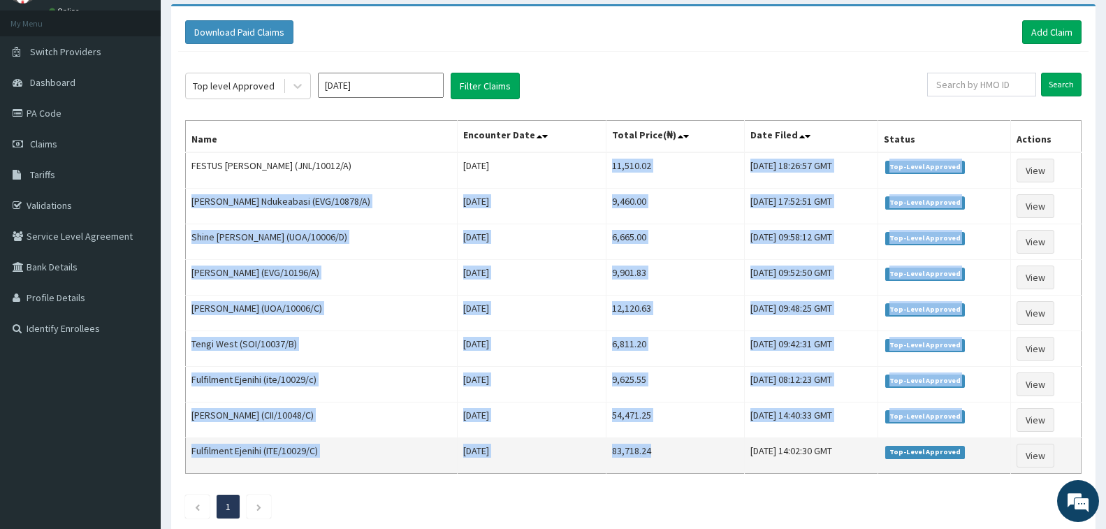
drag, startPoint x: 582, startPoint y: 167, endPoint x: 637, endPoint y: 445, distance: 282.8
click at [637, 445] on tbody "FESTUS WILLIAM PEPPLE (JNL/10012/A) Sun Jul 13 2025 11,510.02 Sat, 09 Aug 2025 …" at bounding box center [634, 313] width 896 height 322
copy tbody "11,510.02 Sat, 09 Aug 2025 18:26:57 GMT Top-Level Approved View Joyce Johnson N…"
click at [637, 453] on td "83,718.24" at bounding box center [676, 456] width 138 height 36
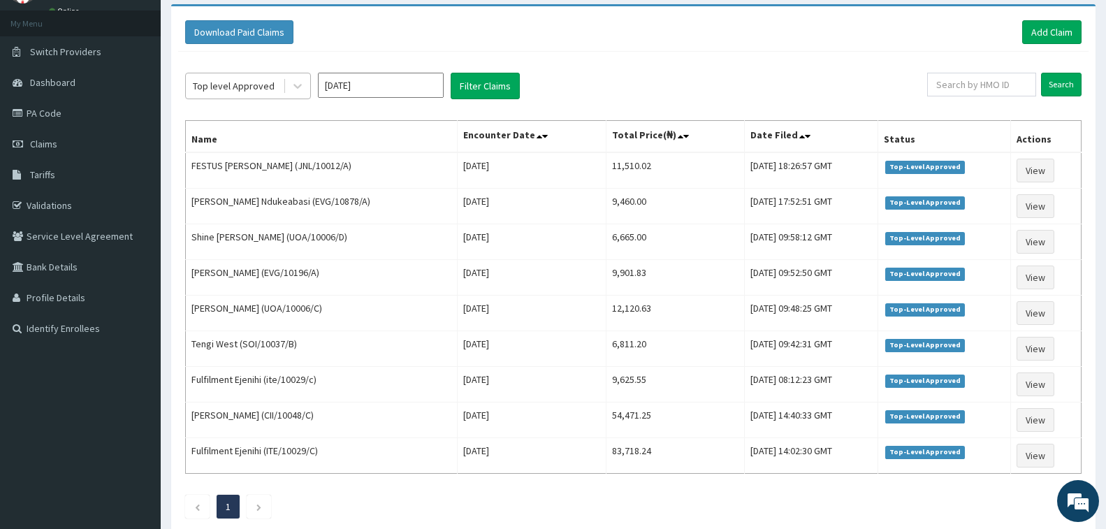
click at [245, 83] on div "Top level Approved" at bounding box center [234, 86] width 82 height 14
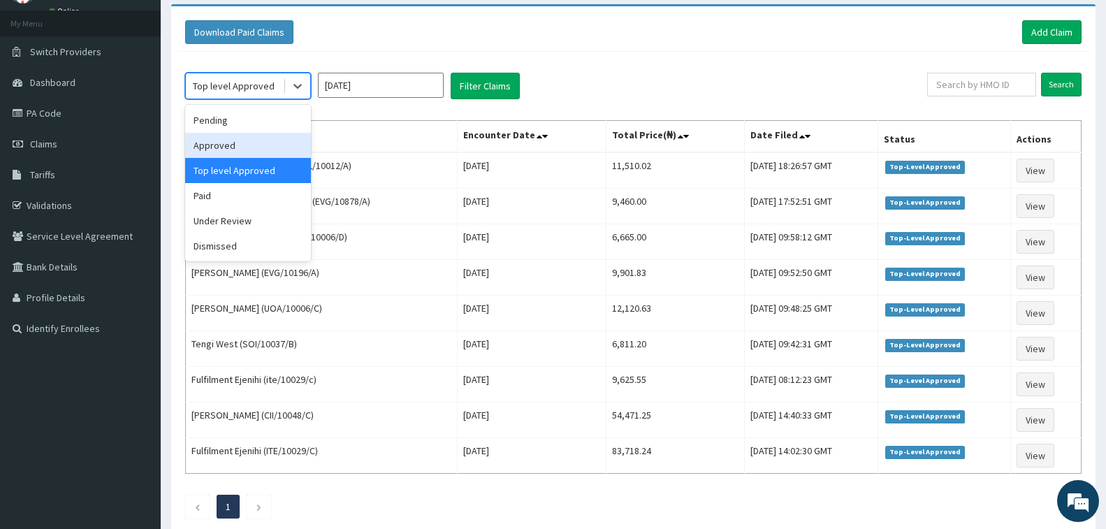
click at [212, 147] on div "Approved" at bounding box center [248, 145] width 126 height 25
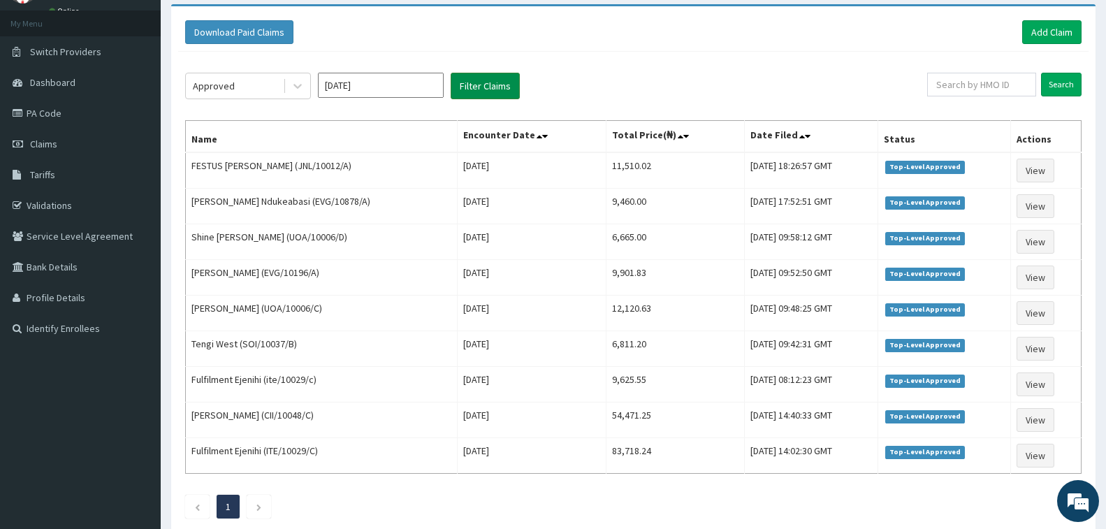
click at [471, 88] on button "Filter Claims" at bounding box center [485, 86] width 69 height 27
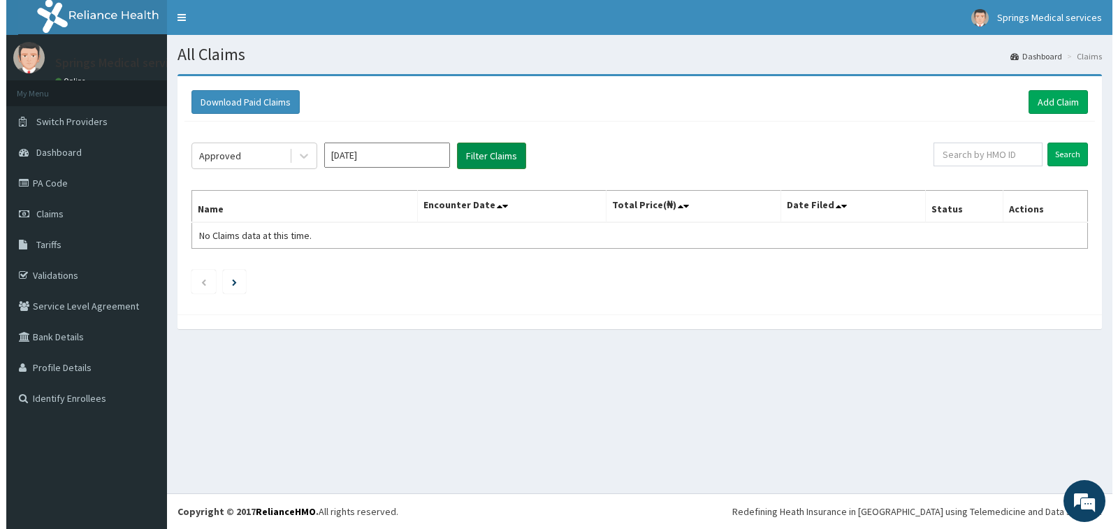
scroll to position [0, 0]
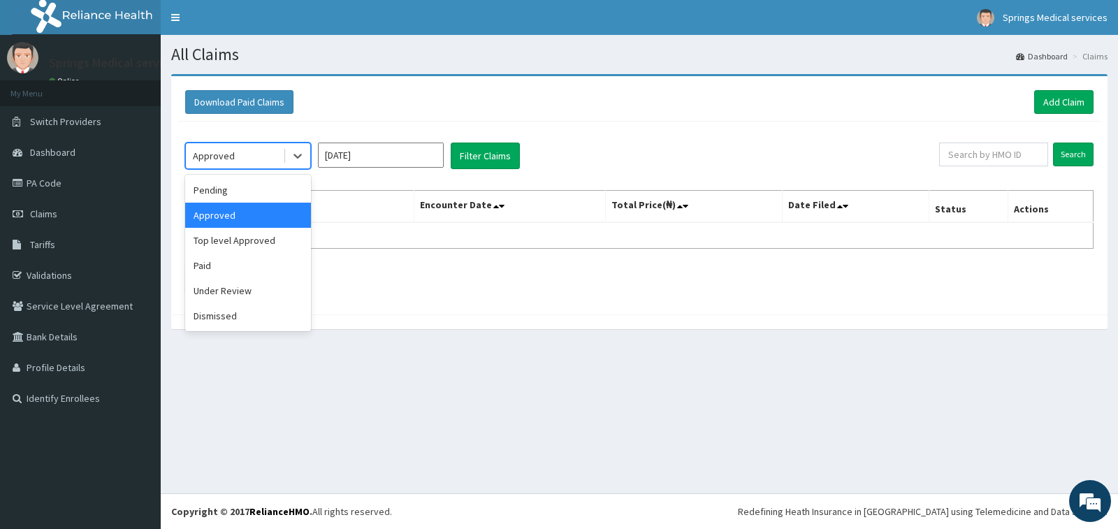
click at [269, 154] on div "Approved" at bounding box center [234, 156] width 97 height 22
click at [236, 287] on div "Under Review" at bounding box center [248, 290] width 126 height 25
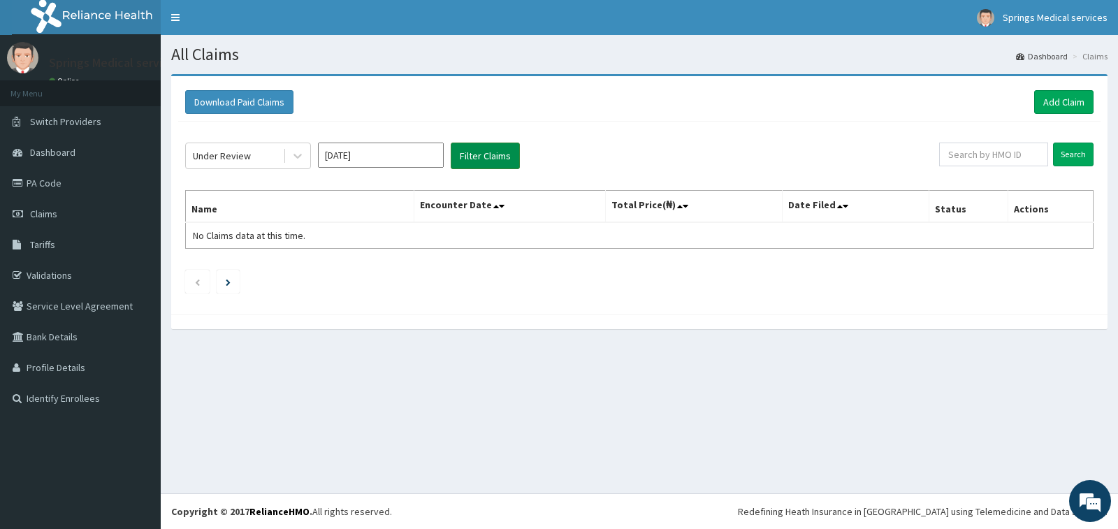
click at [482, 150] on button "Filter Claims" at bounding box center [485, 156] width 69 height 27
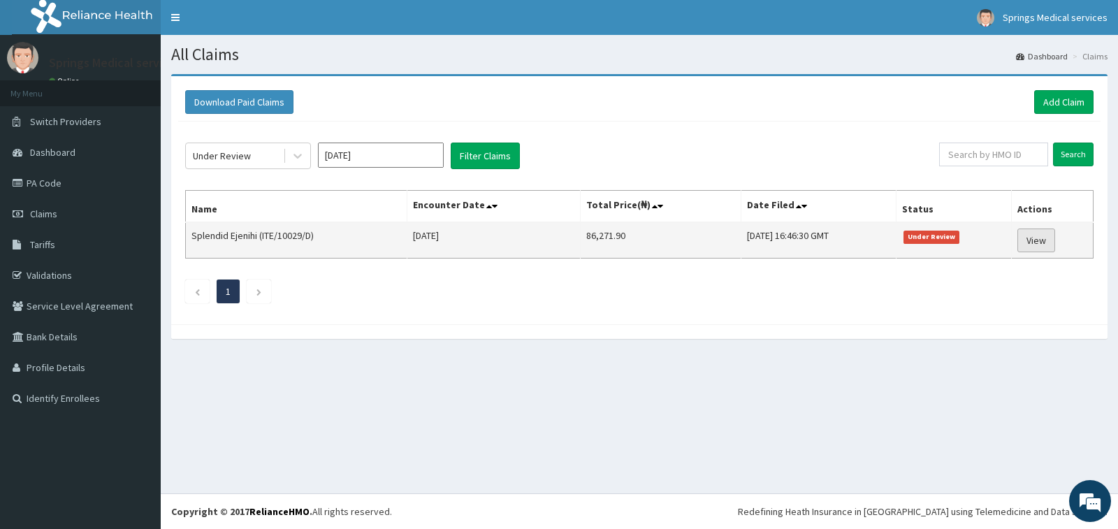
click at [1044, 247] on link "View" at bounding box center [1037, 241] width 38 height 24
click at [1046, 247] on link "View" at bounding box center [1037, 241] width 38 height 24
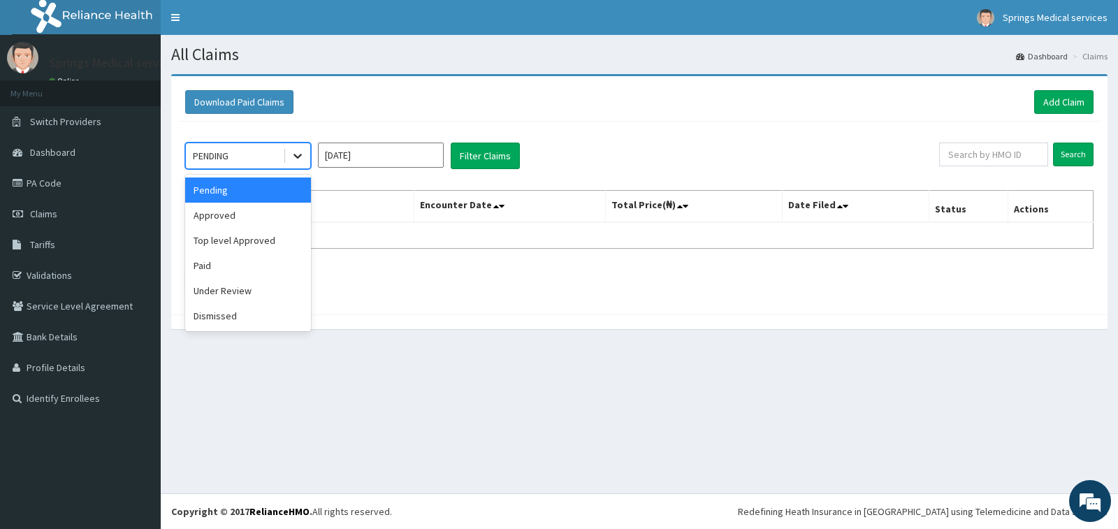
click at [296, 154] on icon at bounding box center [298, 156] width 14 height 14
drag, startPoint x: 214, startPoint y: 265, endPoint x: 224, endPoint y: 253, distance: 15.8
click at [214, 265] on div "Paid" at bounding box center [248, 265] width 126 height 25
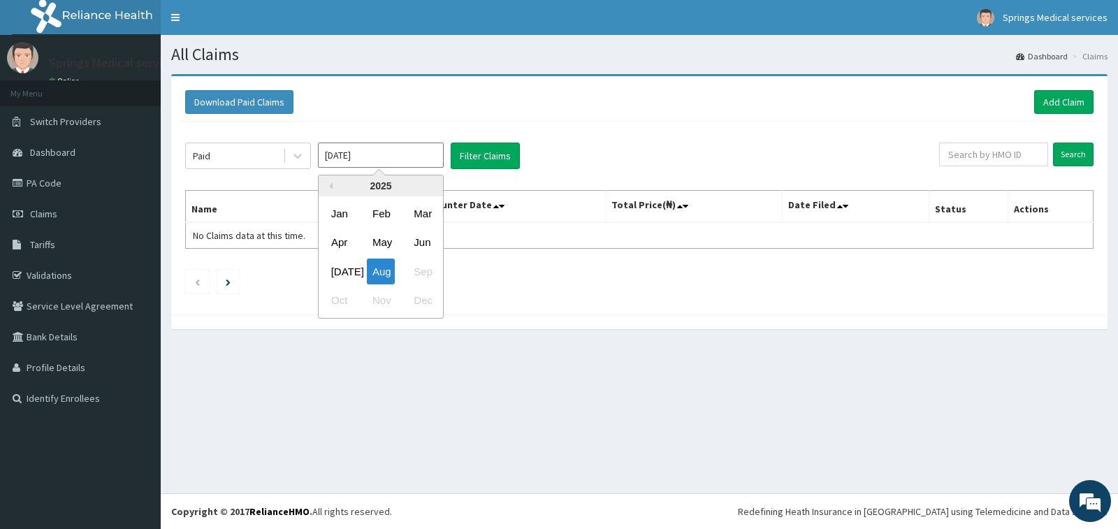
click at [412, 150] on input "[DATE]" at bounding box center [381, 155] width 126 height 25
click at [338, 259] on div "[DATE]" at bounding box center [340, 272] width 28 height 26
type input "[DATE]"
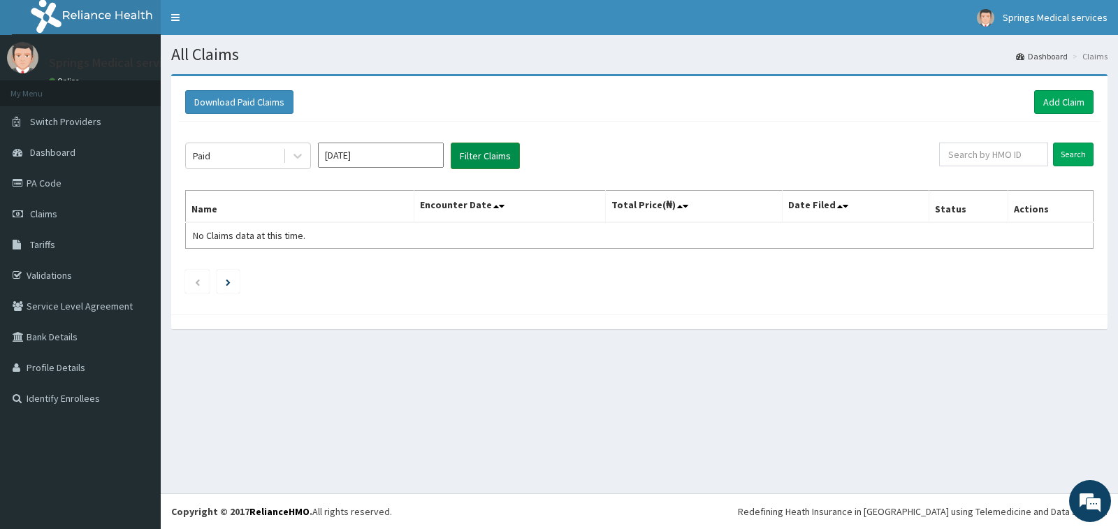
click at [489, 157] on button "Filter Claims" at bounding box center [485, 156] width 69 height 27
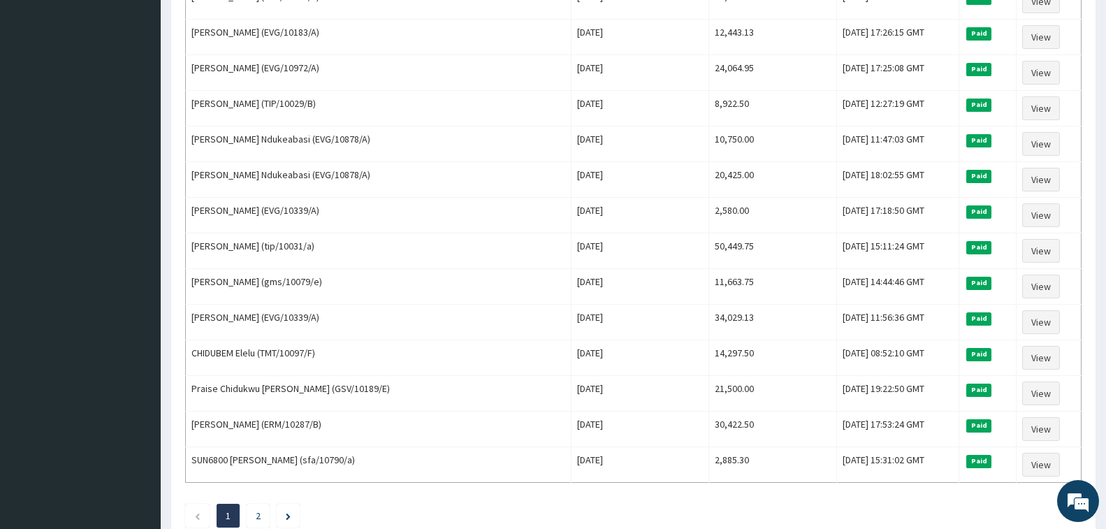
scroll to position [1617, 0]
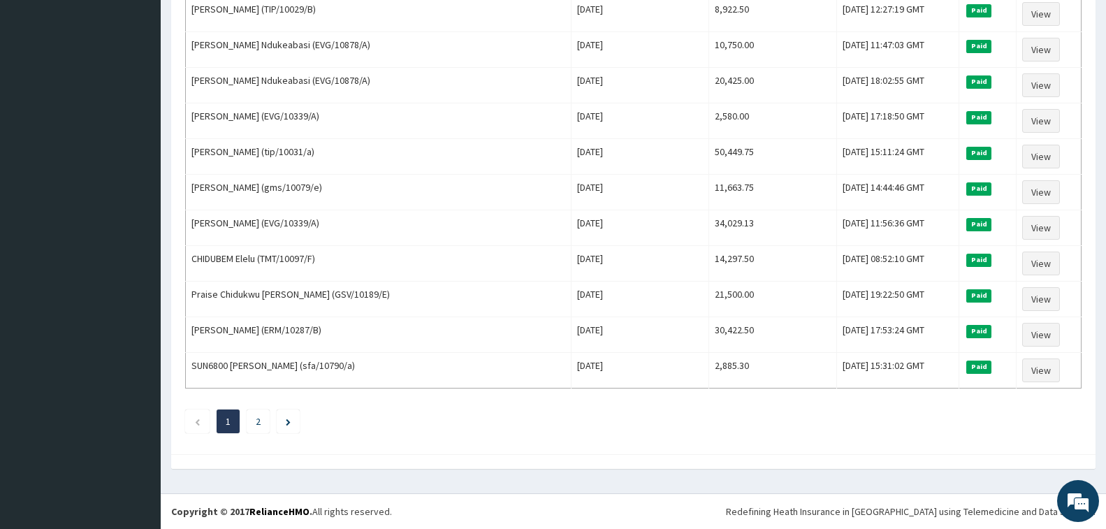
click at [289, 426] on icon "Next page" at bounding box center [288, 422] width 5 height 7
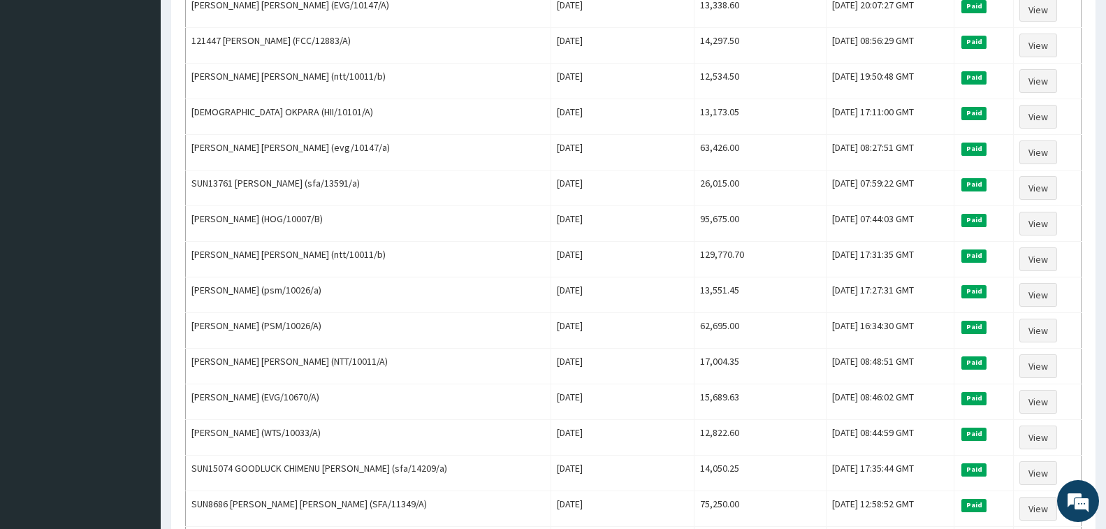
scroll to position [911, 0]
